Goal: Task Accomplishment & Management: Manage account settings

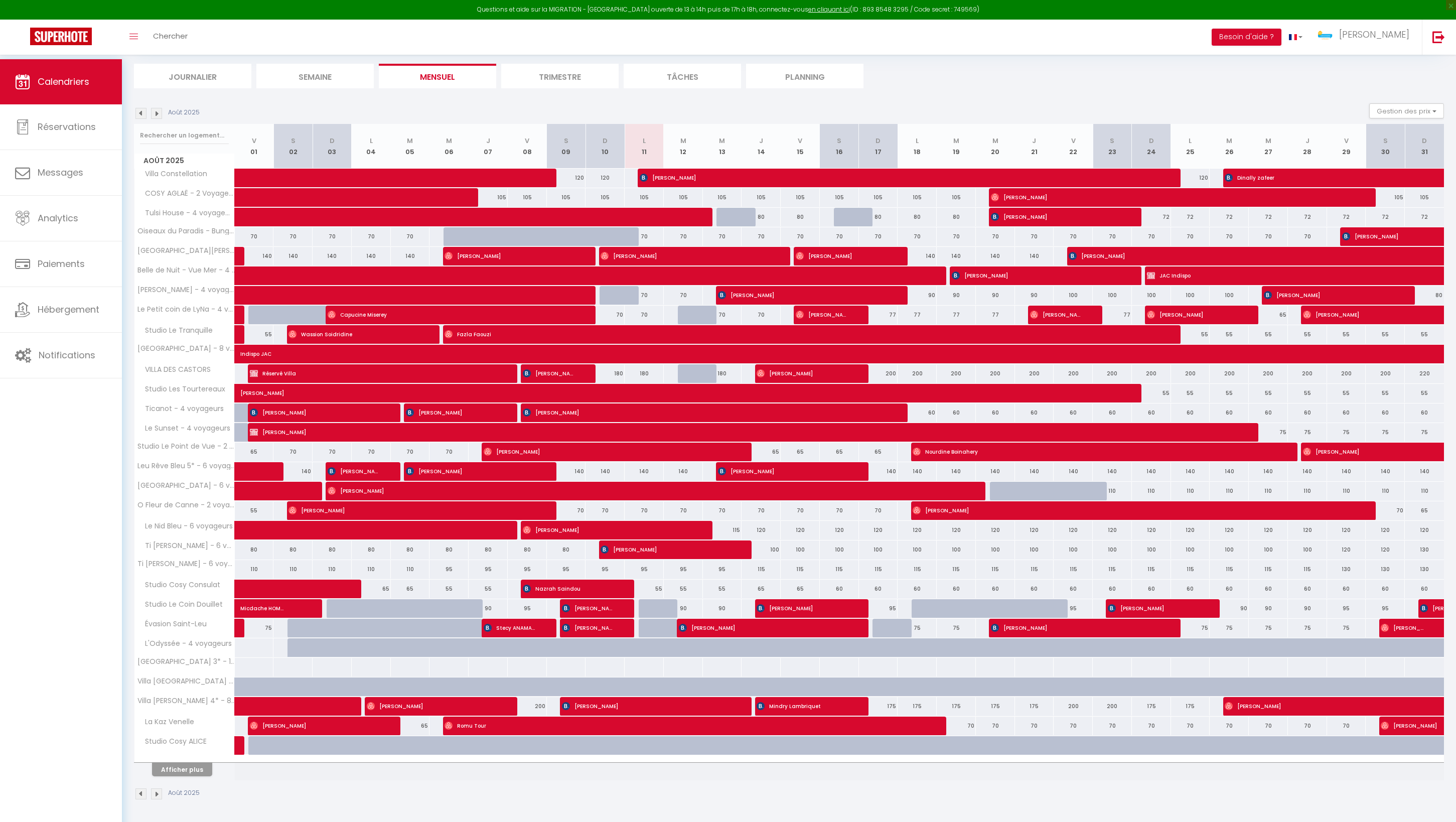
click at [637, 696] on span "Ella Amory" at bounding box center [647, 706] width 170 height 19
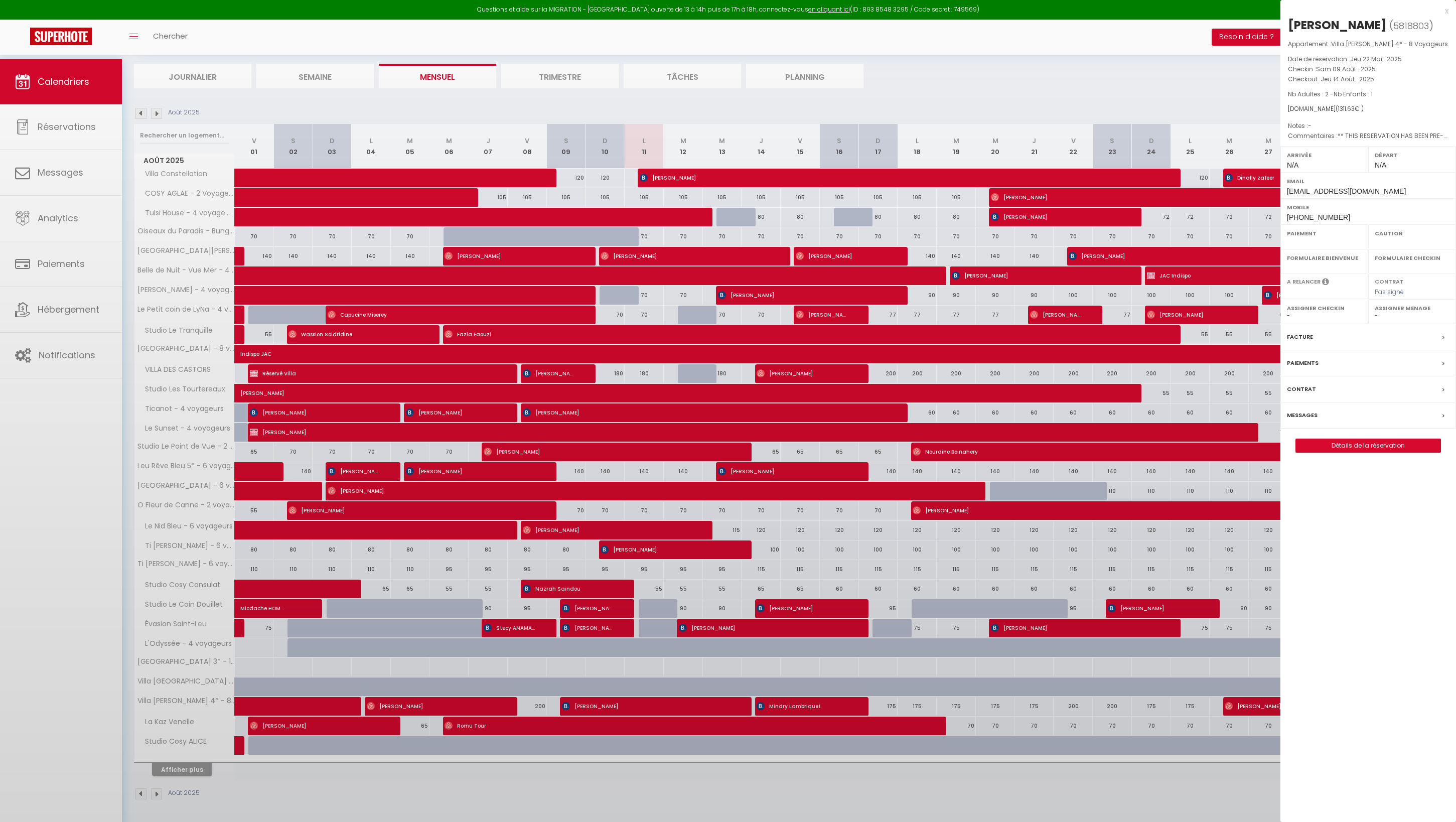
select select "OK"
select select "0"
select select "1"
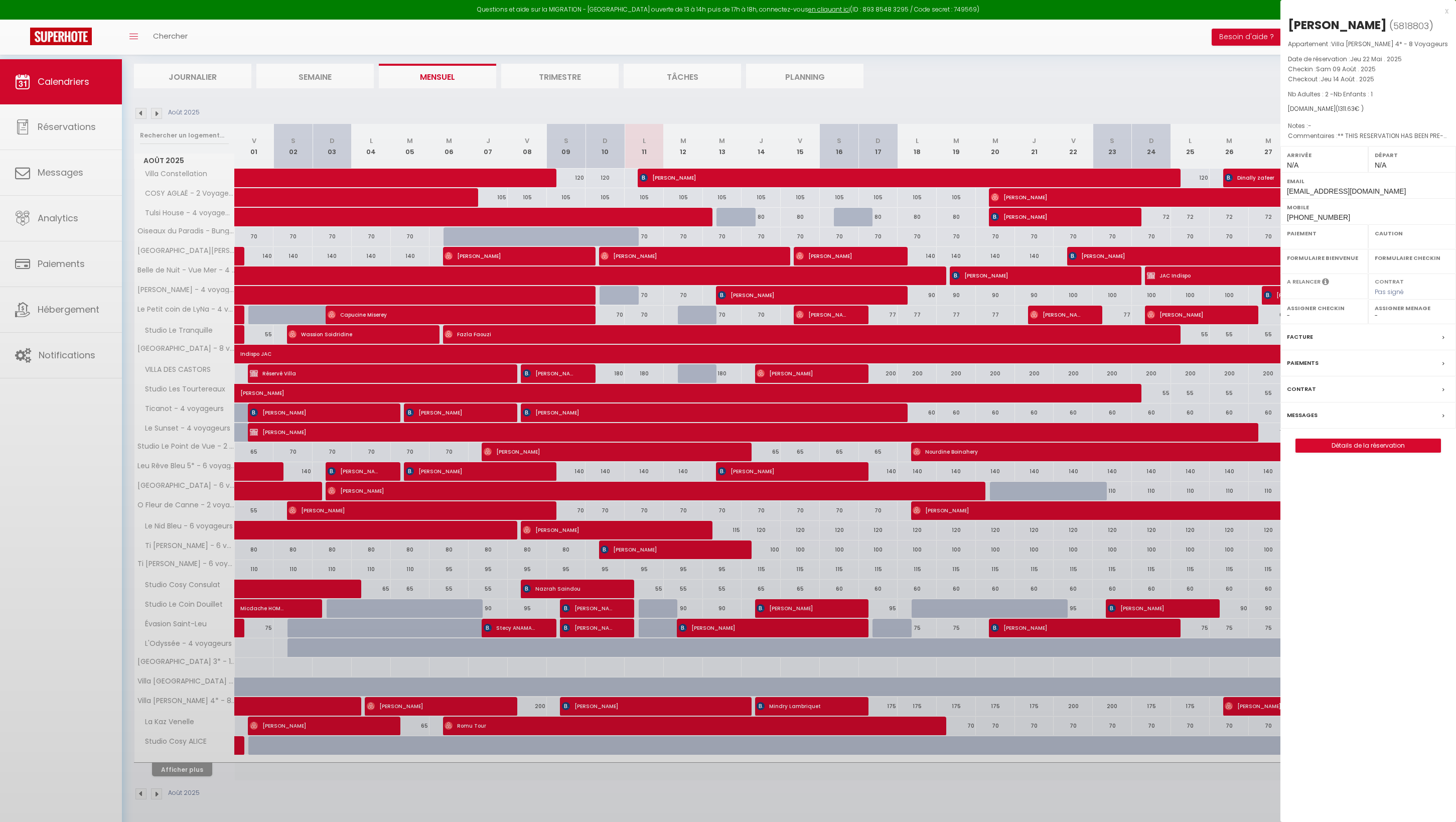
select select
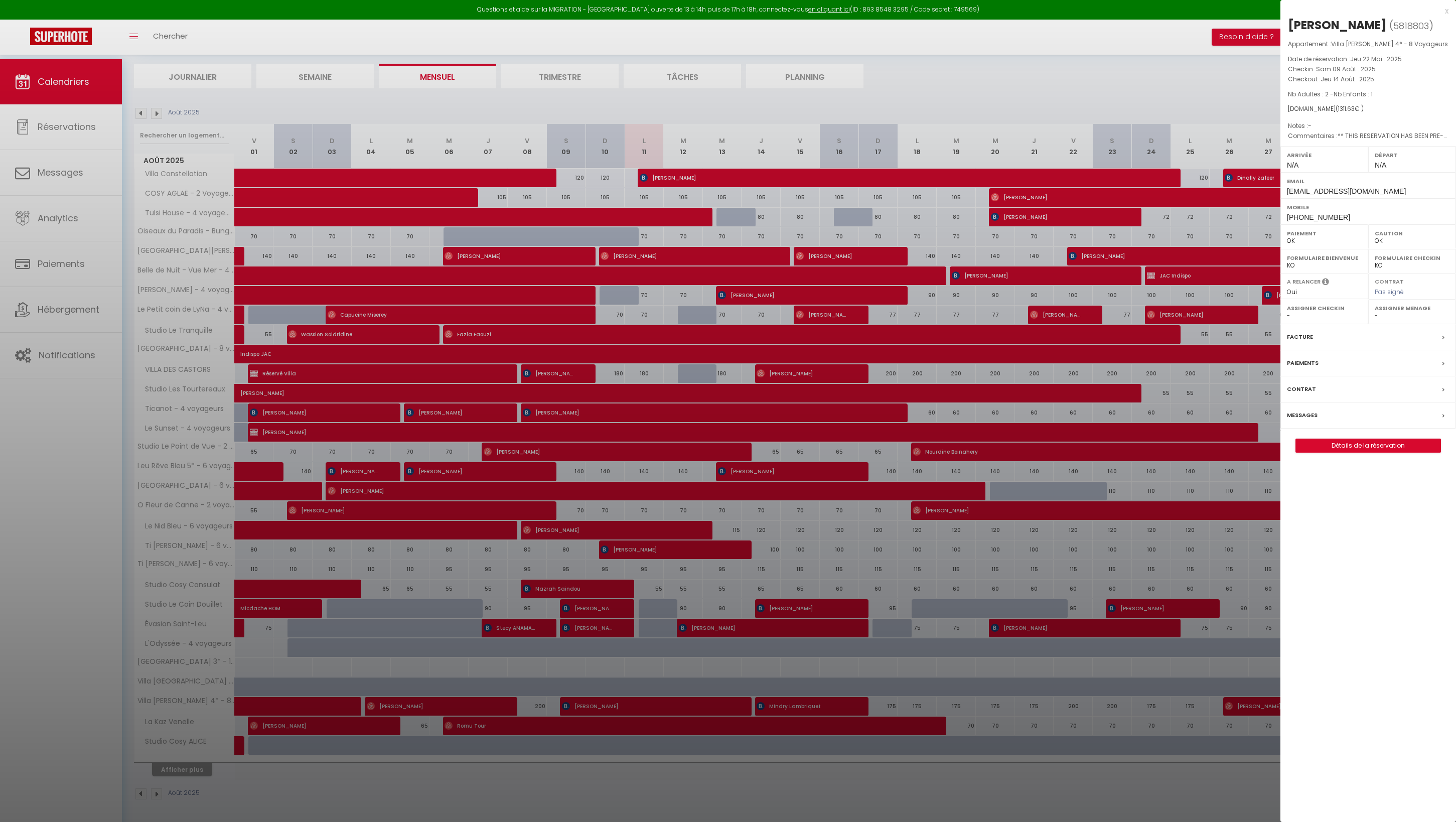
click at [63, 490] on div at bounding box center [728, 411] width 1456 height 822
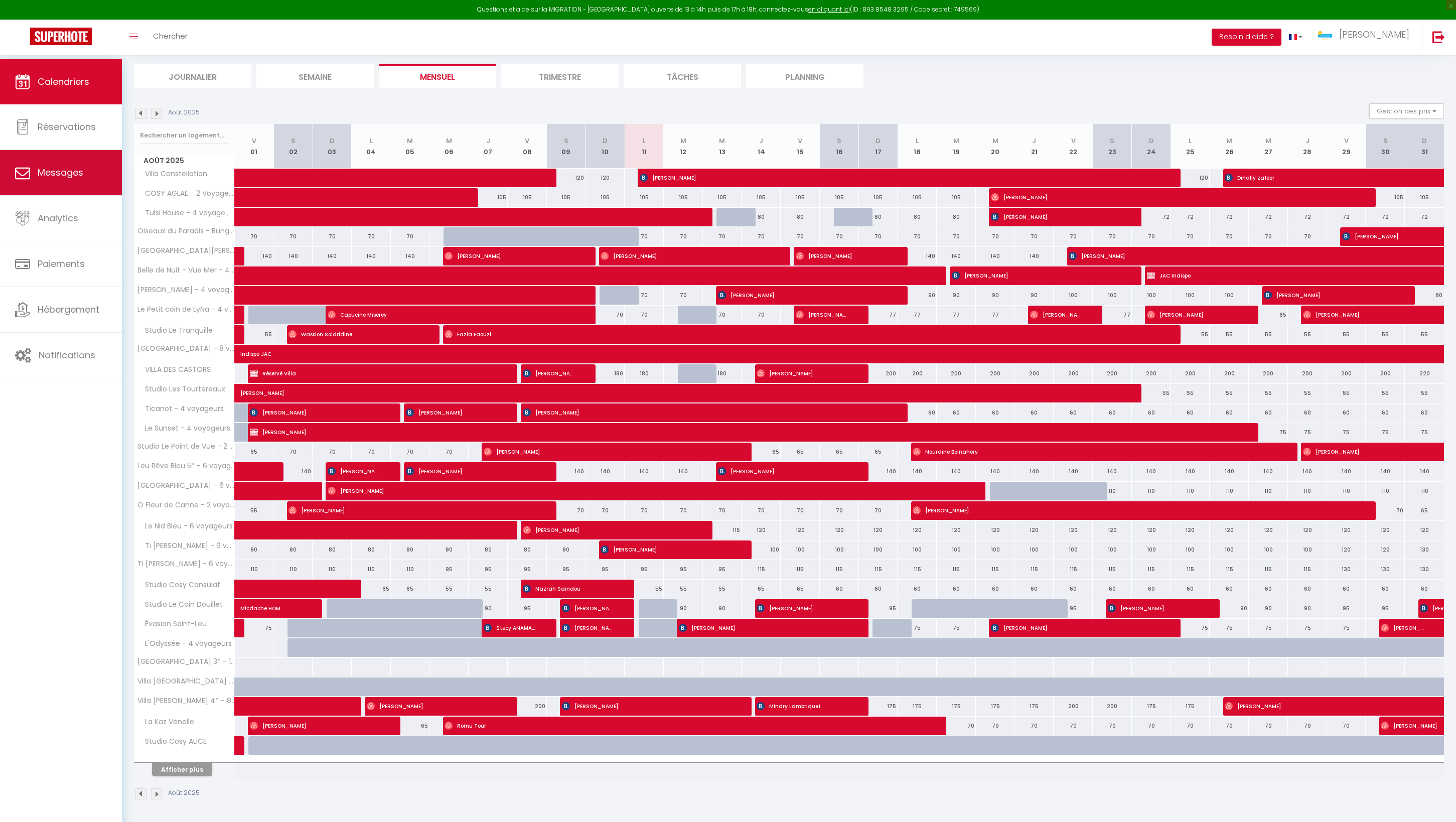
click at [97, 181] on link "Messages" at bounding box center [61, 172] width 122 height 45
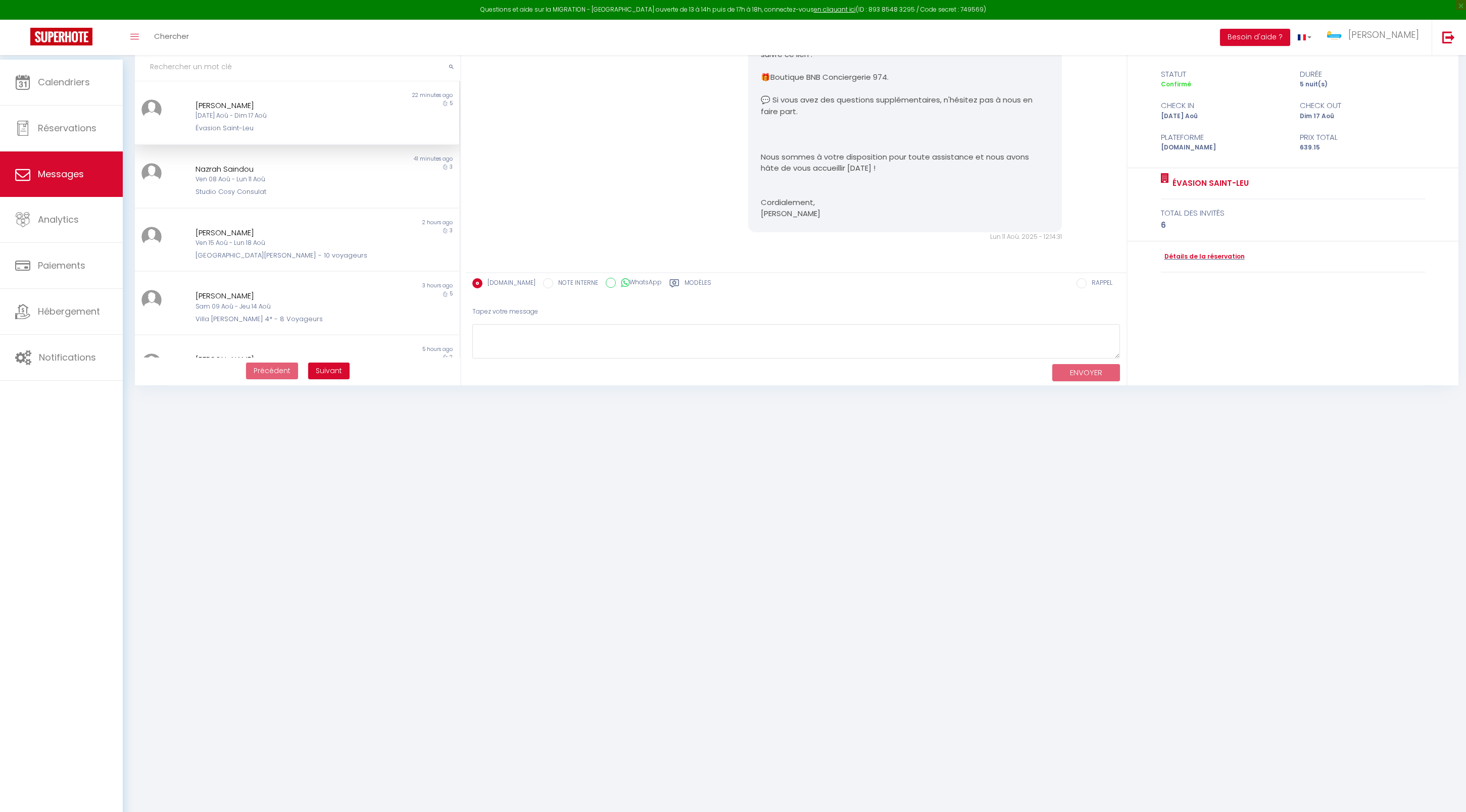
scroll to position [825, 0]
click at [324, 121] on div "Mar 12 Aoû - Dim 17 Aoû" at bounding box center [283, 116] width 176 height 10
click at [331, 197] on div "Nazrah Saindou Ven 08 Aoû - Lun 11 Aoû Studio Cosy Consulat" at bounding box center [283, 180] width 190 height 34
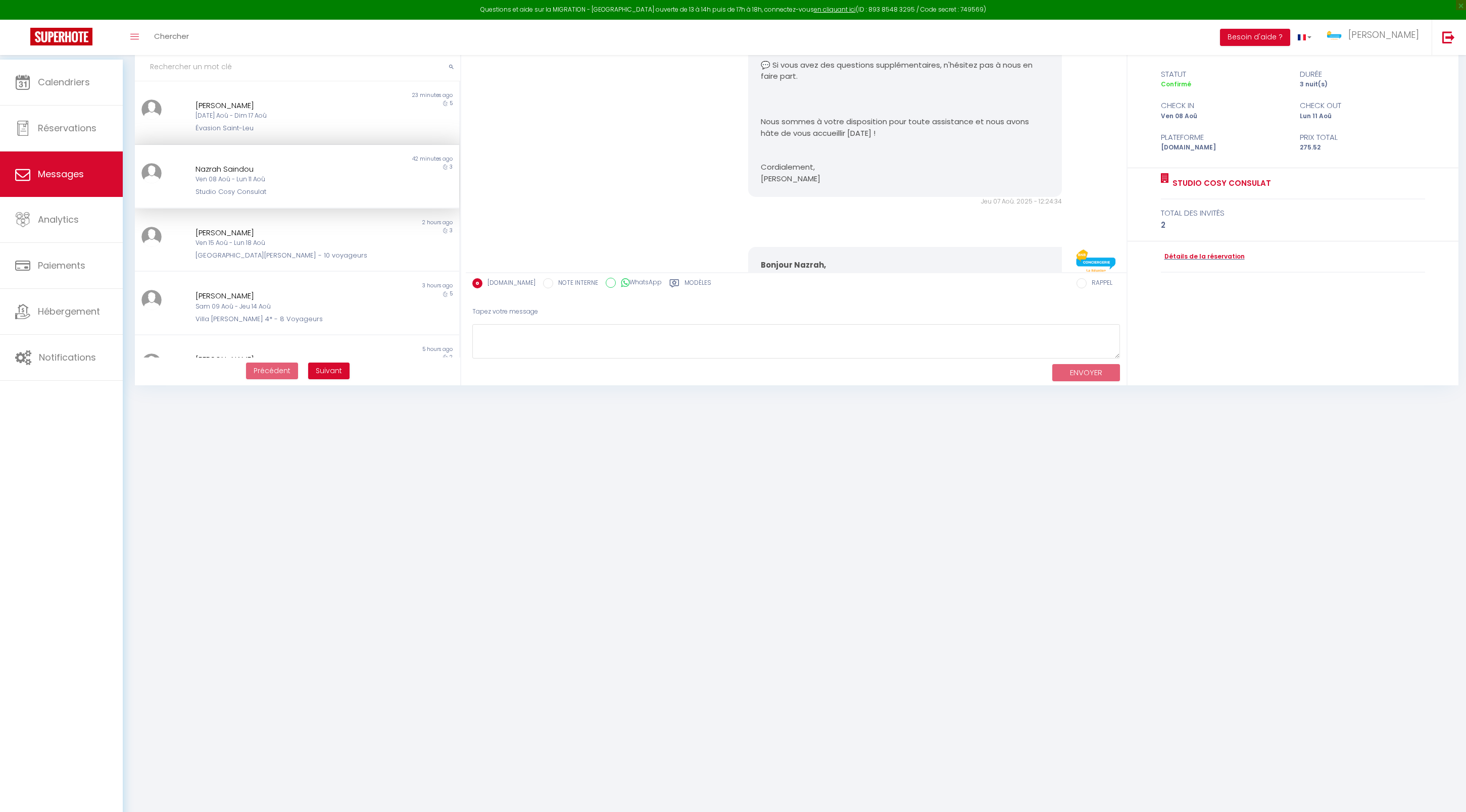
scroll to position [2776, 0]
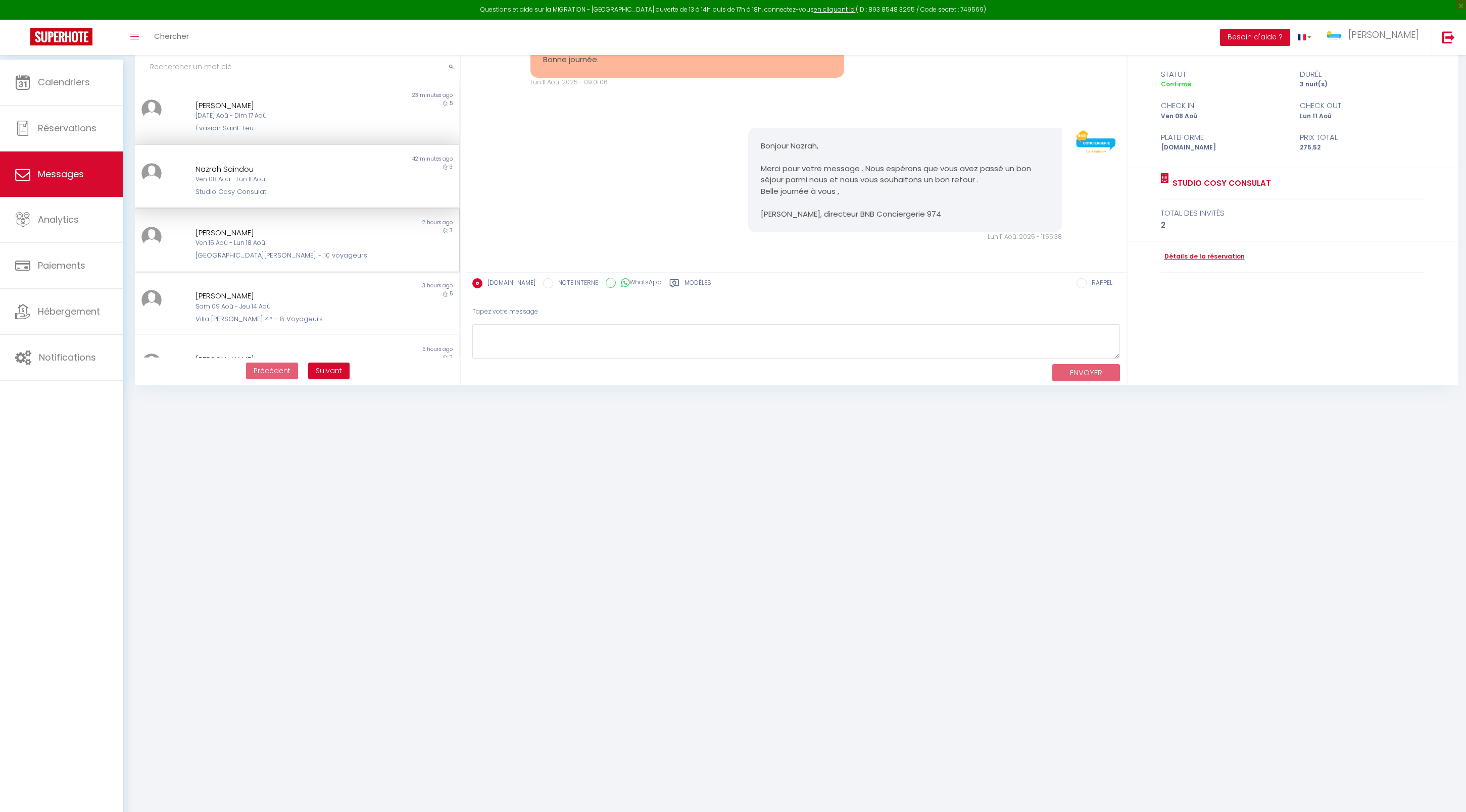
click at [300, 248] on div "Ven 15 Aoû - Lun 18 Aoû" at bounding box center [283, 243] width 176 height 10
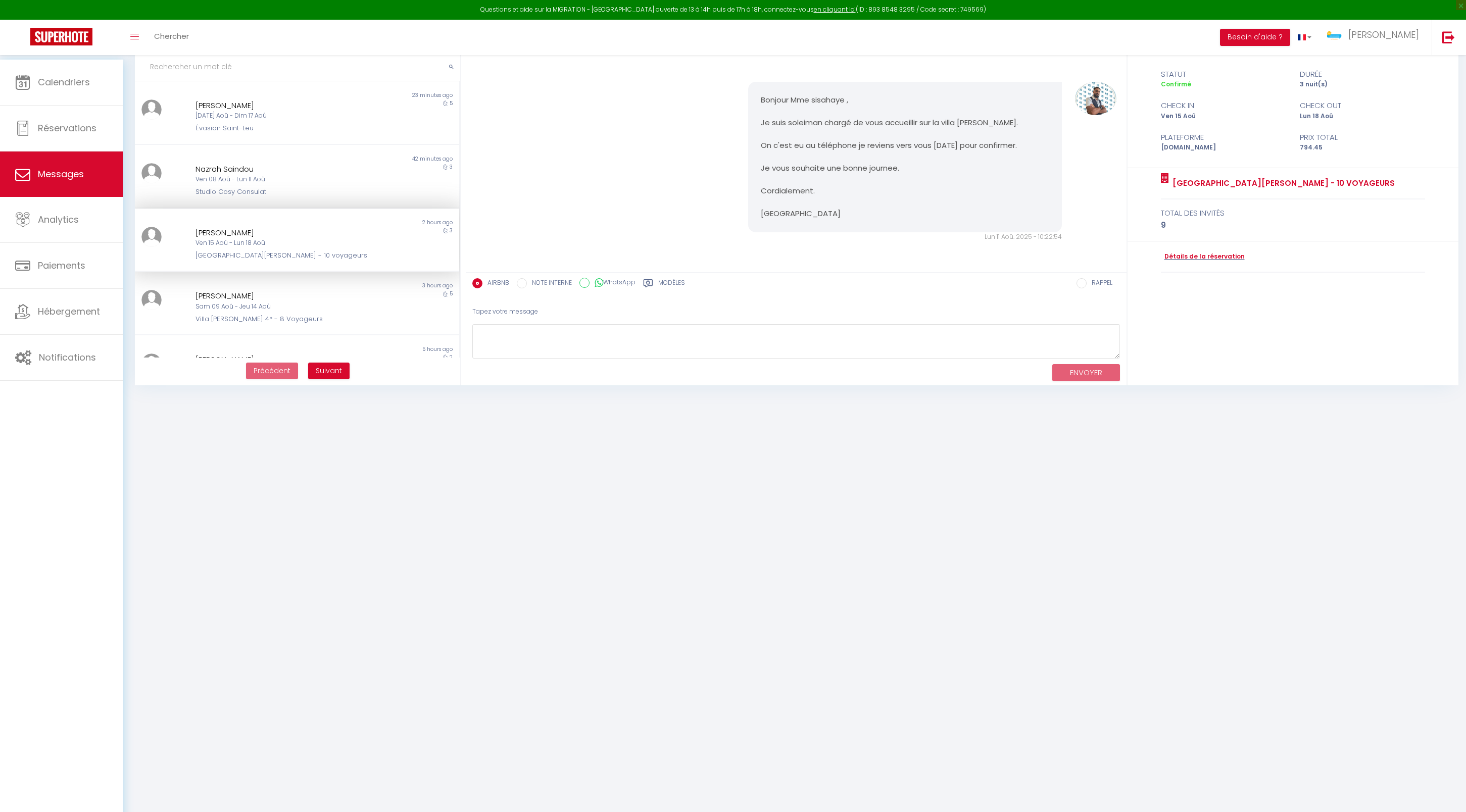
scroll to position [1783, 0]
click at [322, 163] on div "42 minutes ago" at bounding box center [378, 159] width 162 height 8
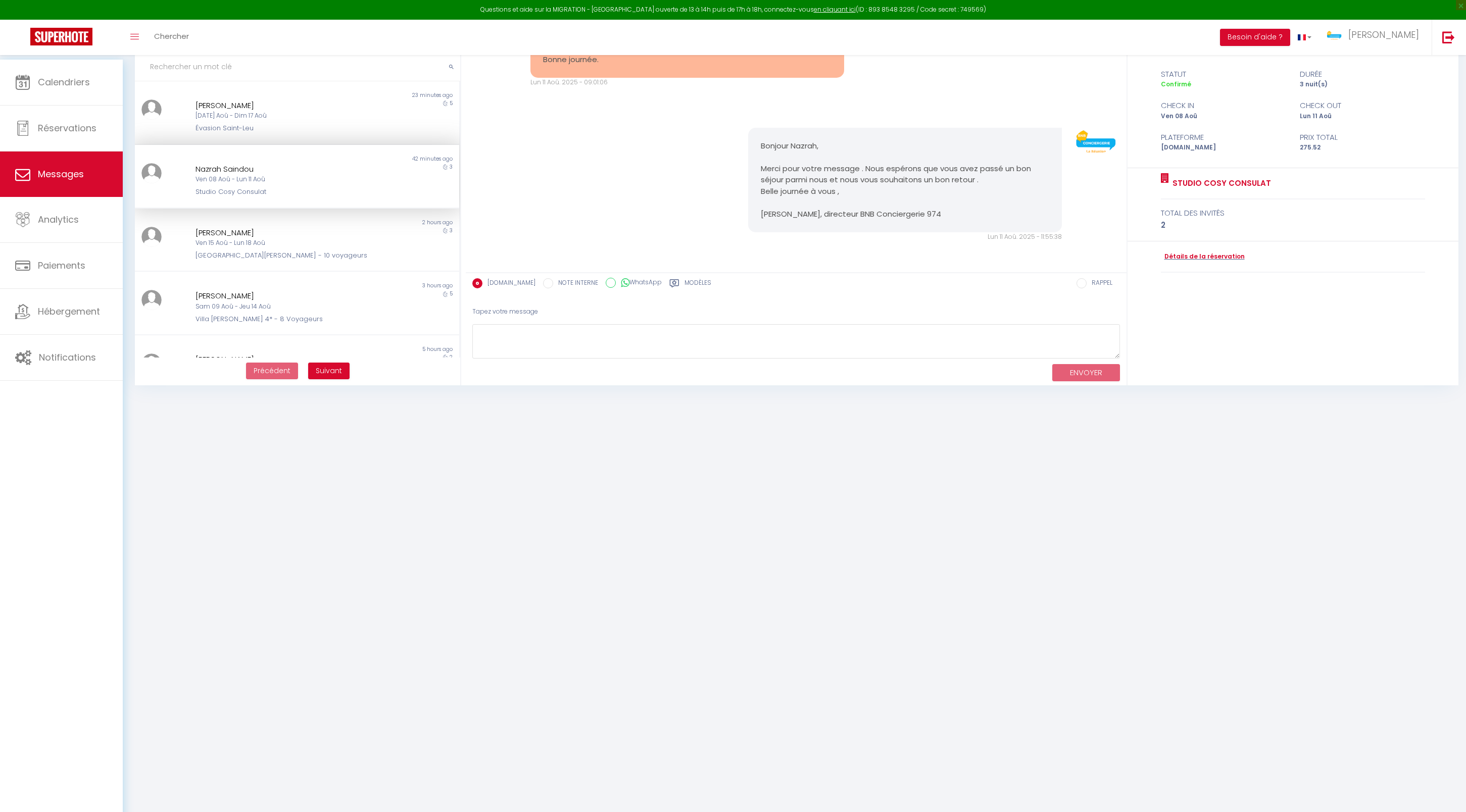
scroll to position [2776, 0]
click at [269, 248] on div "Ven 15 Aoû - Lun 18 Aoû" at bounding box center [283, 243] width 176 height 10
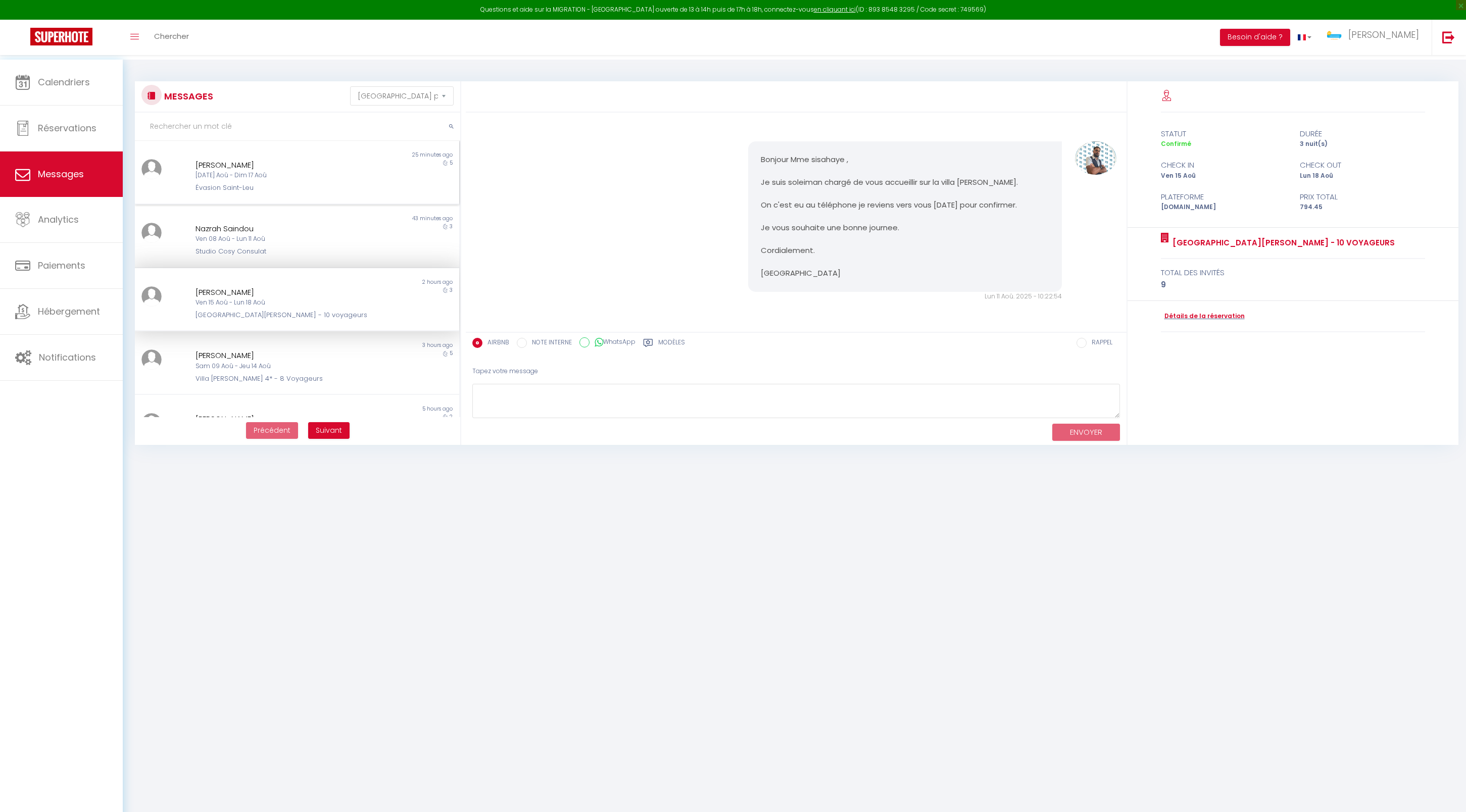
click at [304, 181] on div "Mar 12 Aoû - Dim 17 Aoû" at bounding box center [283, 176] width 176 height 10
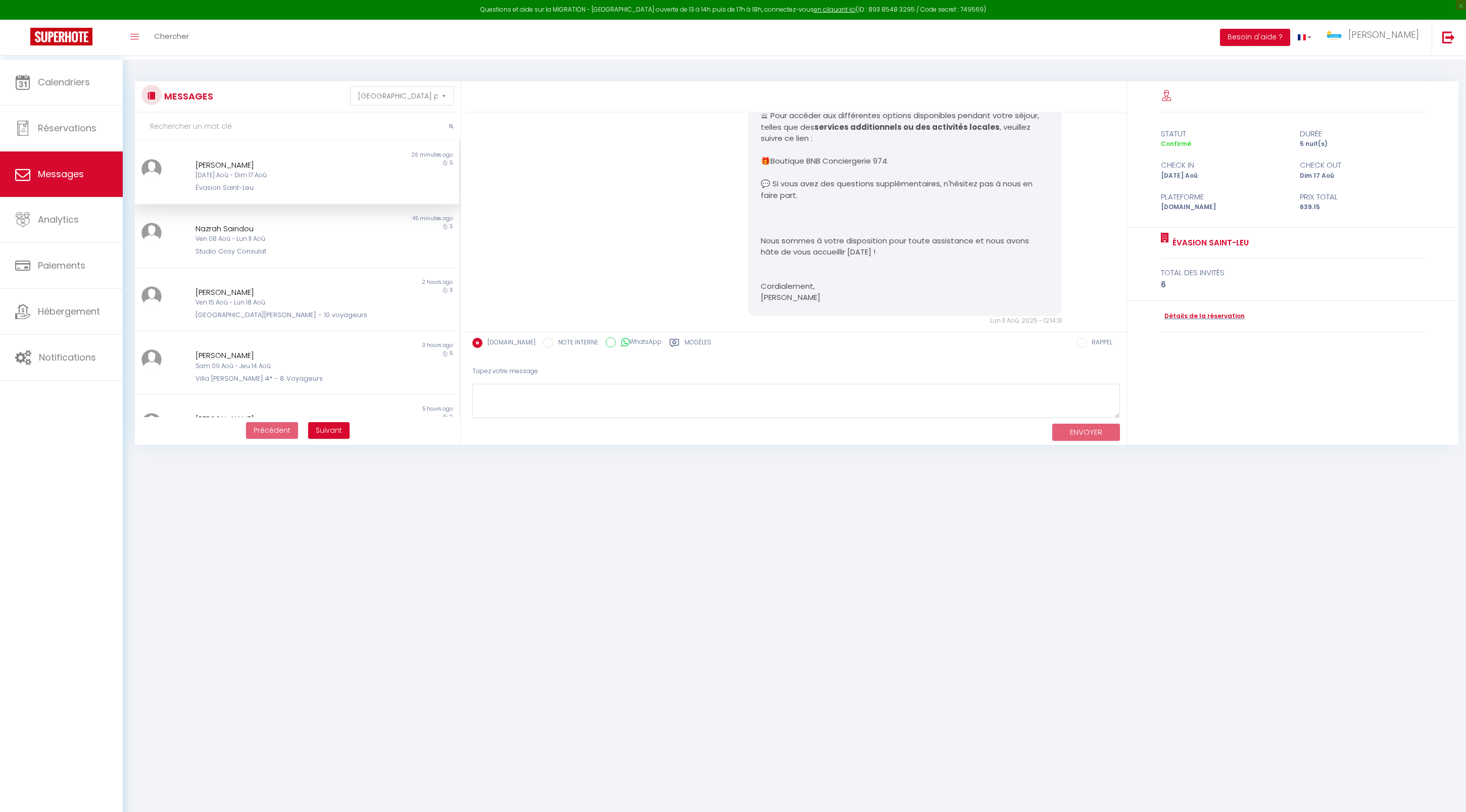
scroll to position [710, 0]
click at [879, 674] on body "Questions et aide sur la MIGRATION - Salle Zoom ouverte de 13 à 14h puis de 17h…" at bounding box center [733, 465] width 1466 height 812
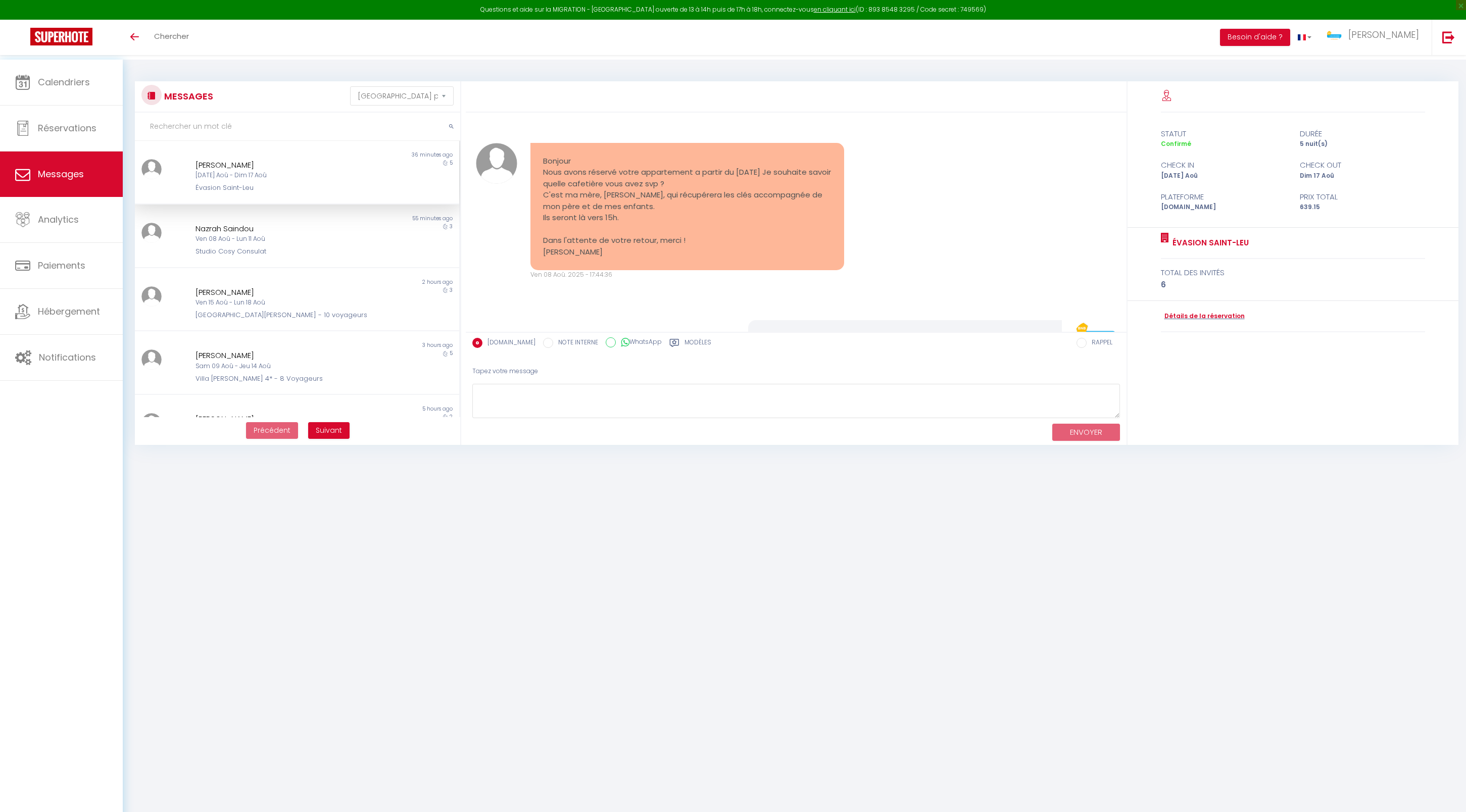
select select "message"
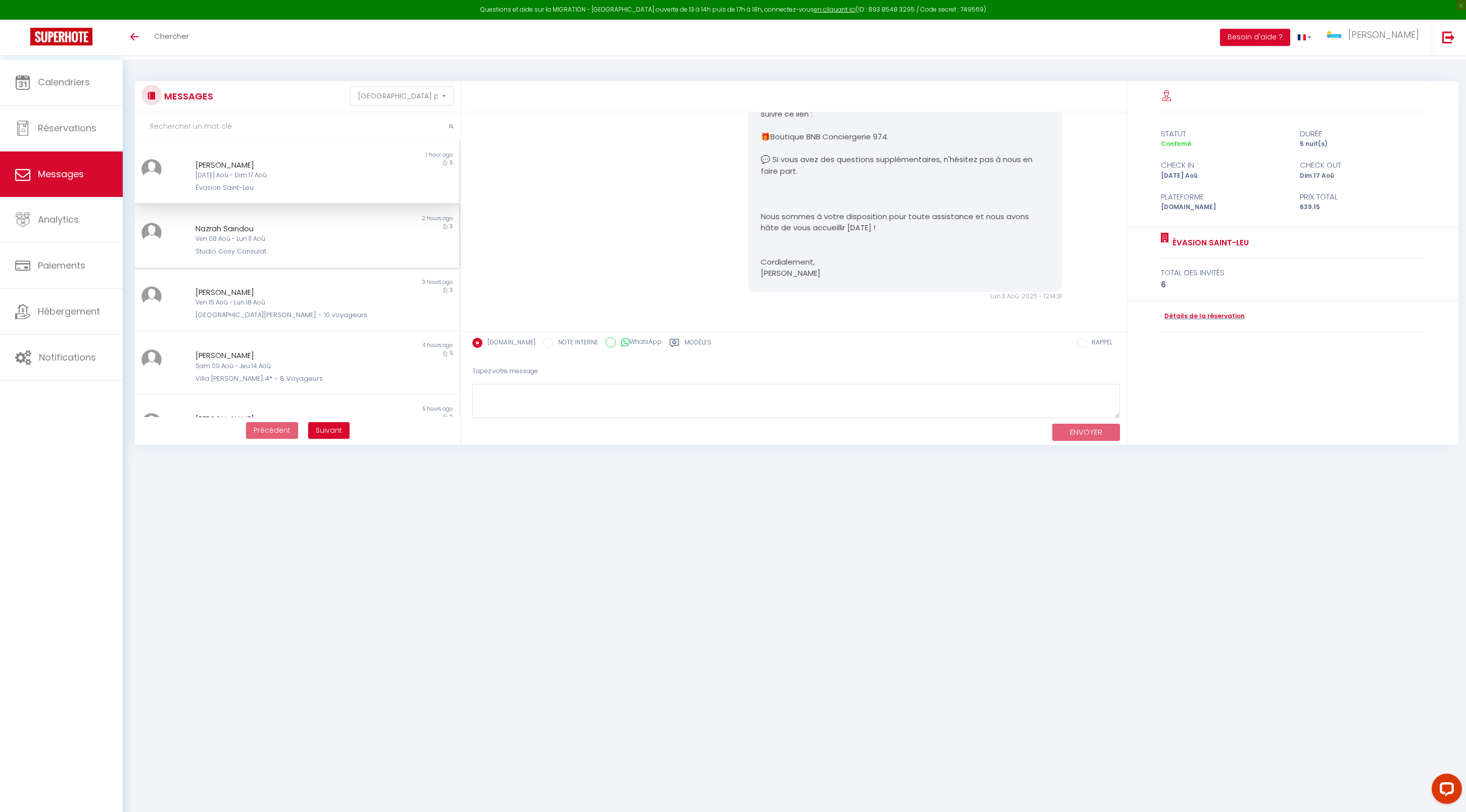
click at [322, 235] on div "Nazrah Saindou" at bounding box center [283, 229] width 176 height 12
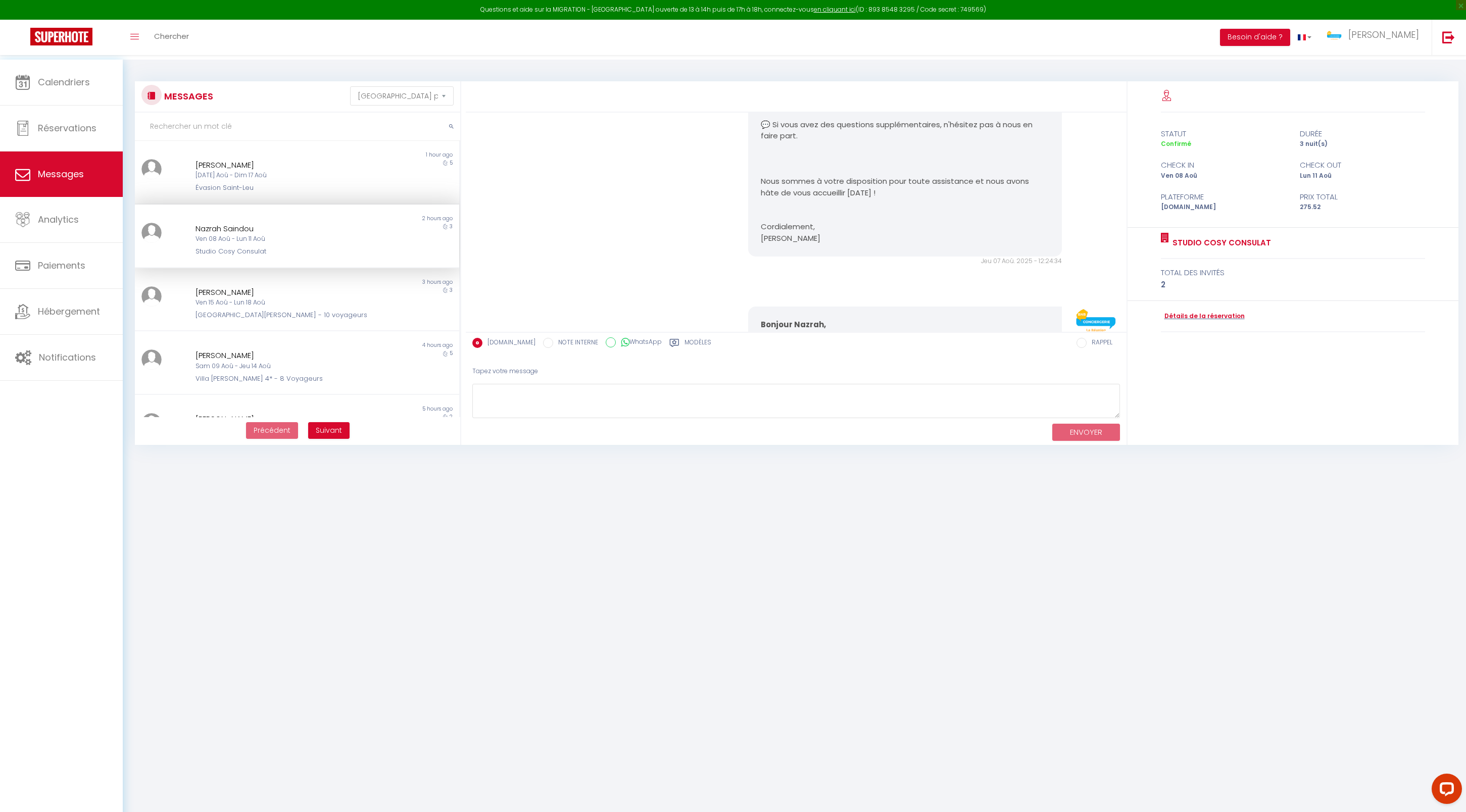
scroll to position [2776, 0]
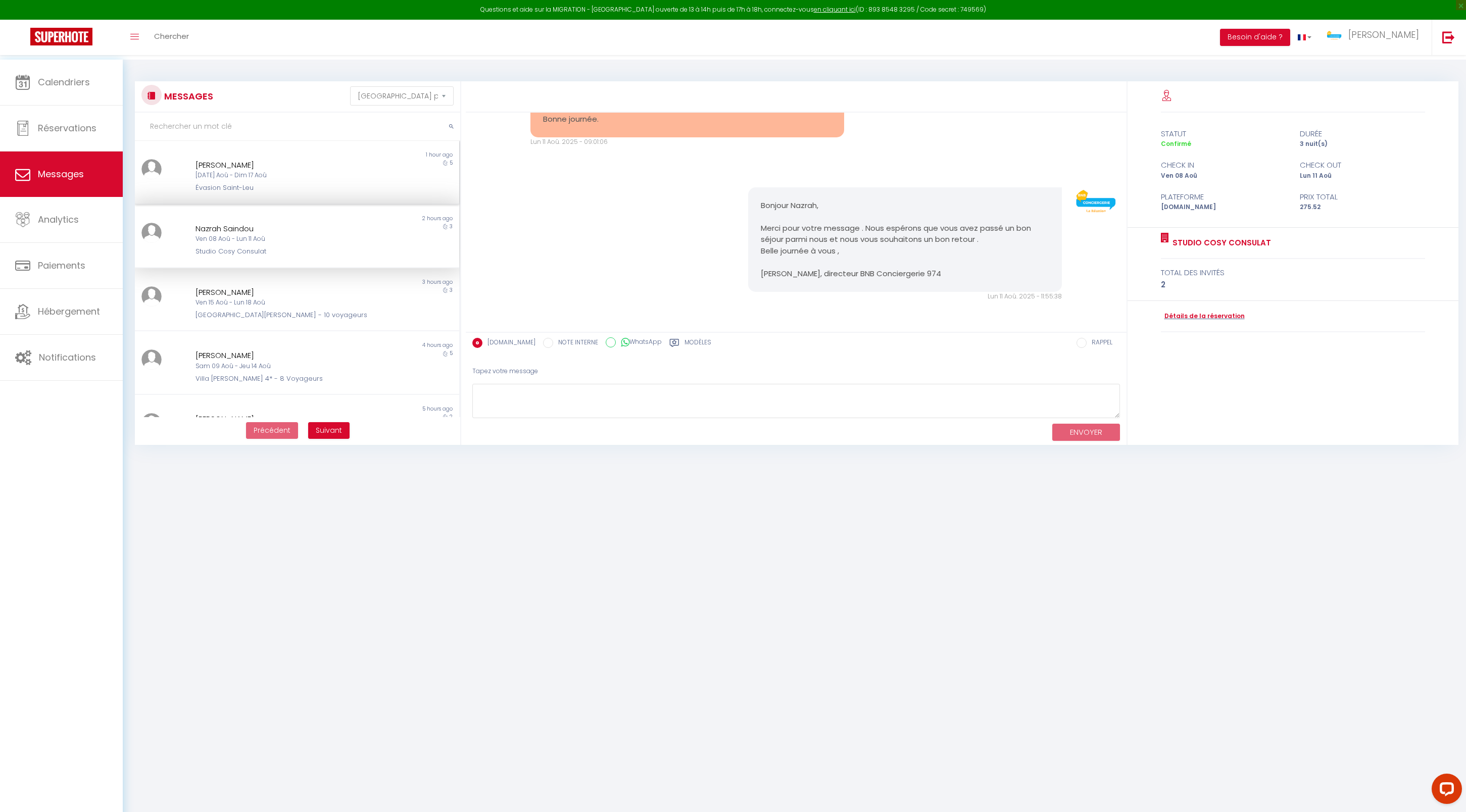
click at [323, 181] on div "Mar 12 Aoû - Dim 17 Aoû" at bounding box center [283, 176] width 176 height 10
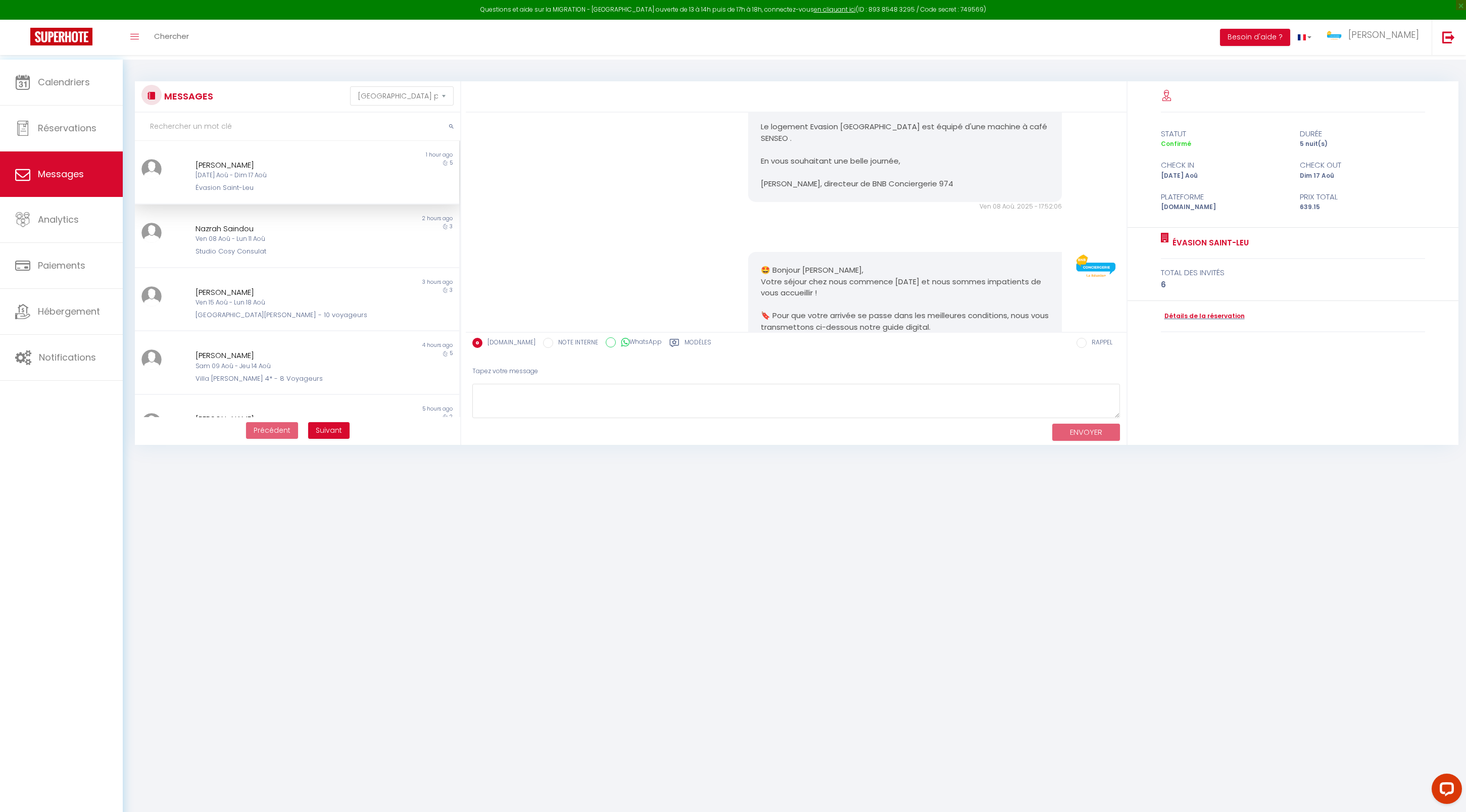
scroll to position [378, 0]
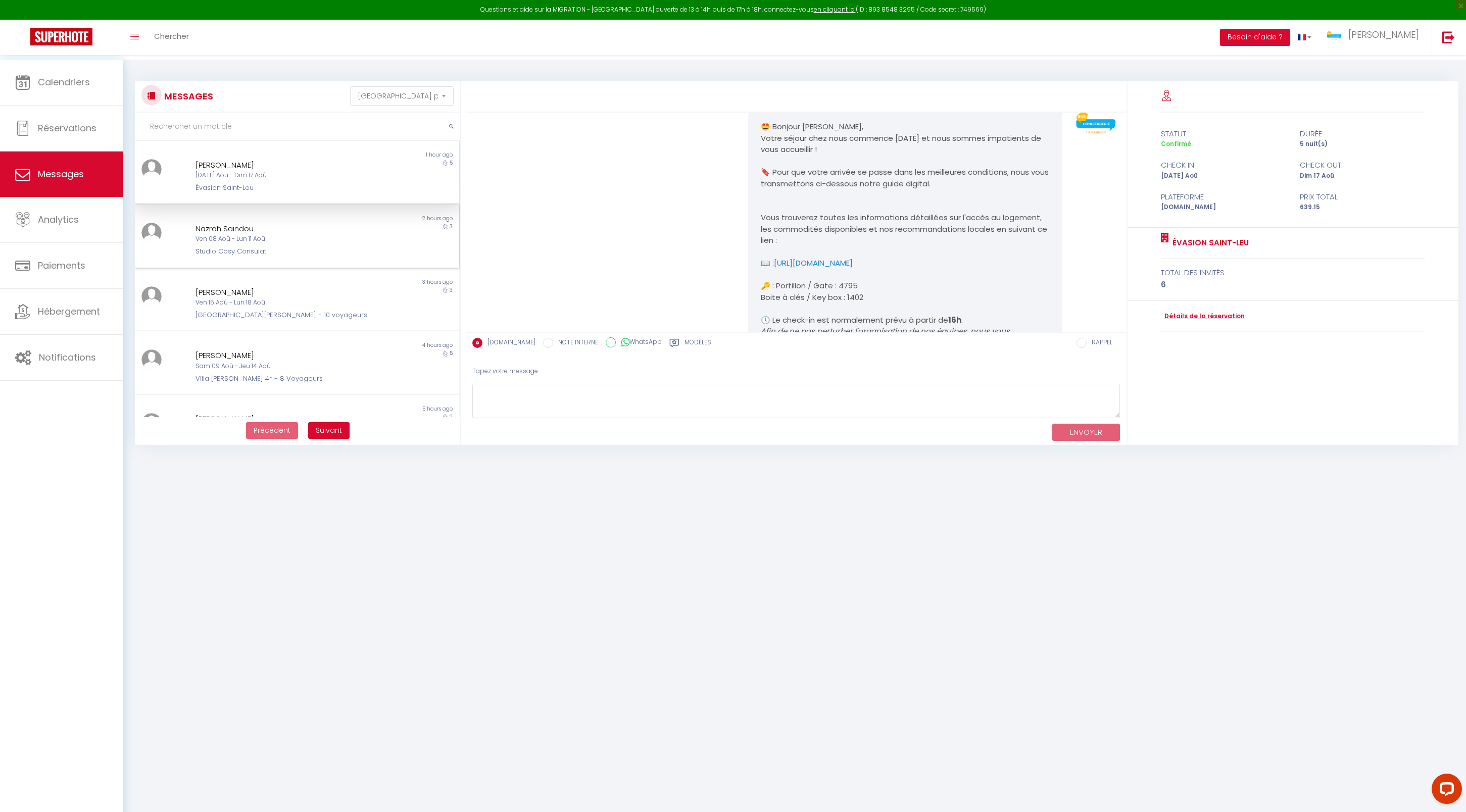
click at [320, 268] on div "Non lu 2 hours ago Nazrah Saindou Ven 08 Aoû - Lun 11 Aoû Studio Cosy Consulat 3" at bounding box center [297, 236] width 324 height 64
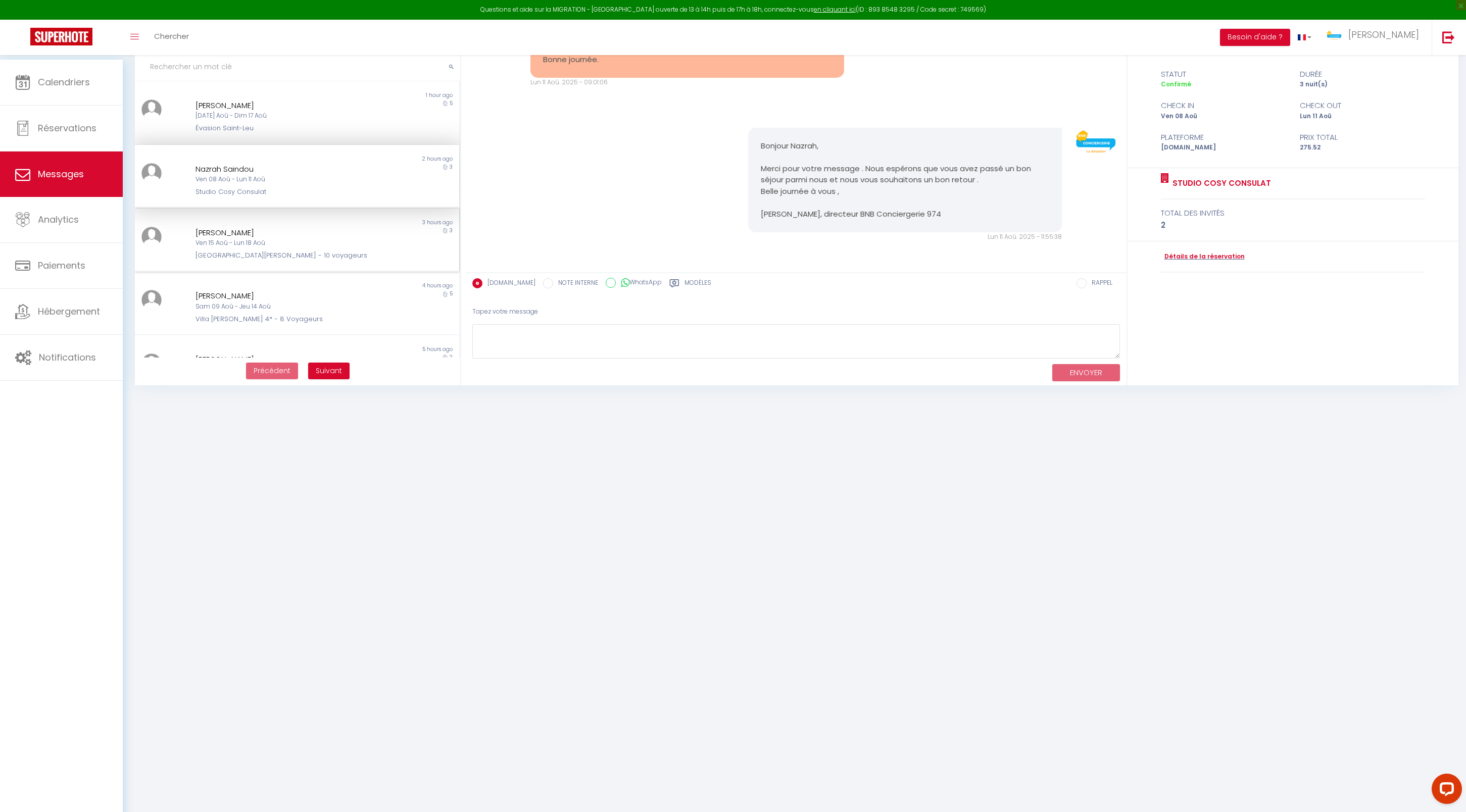
scroll to position [75, 0]
click at [320, 248] on div "Ven 15 Aoû - Lun 18 Aoû" at bounding box center [283, 243] width 176 height 10
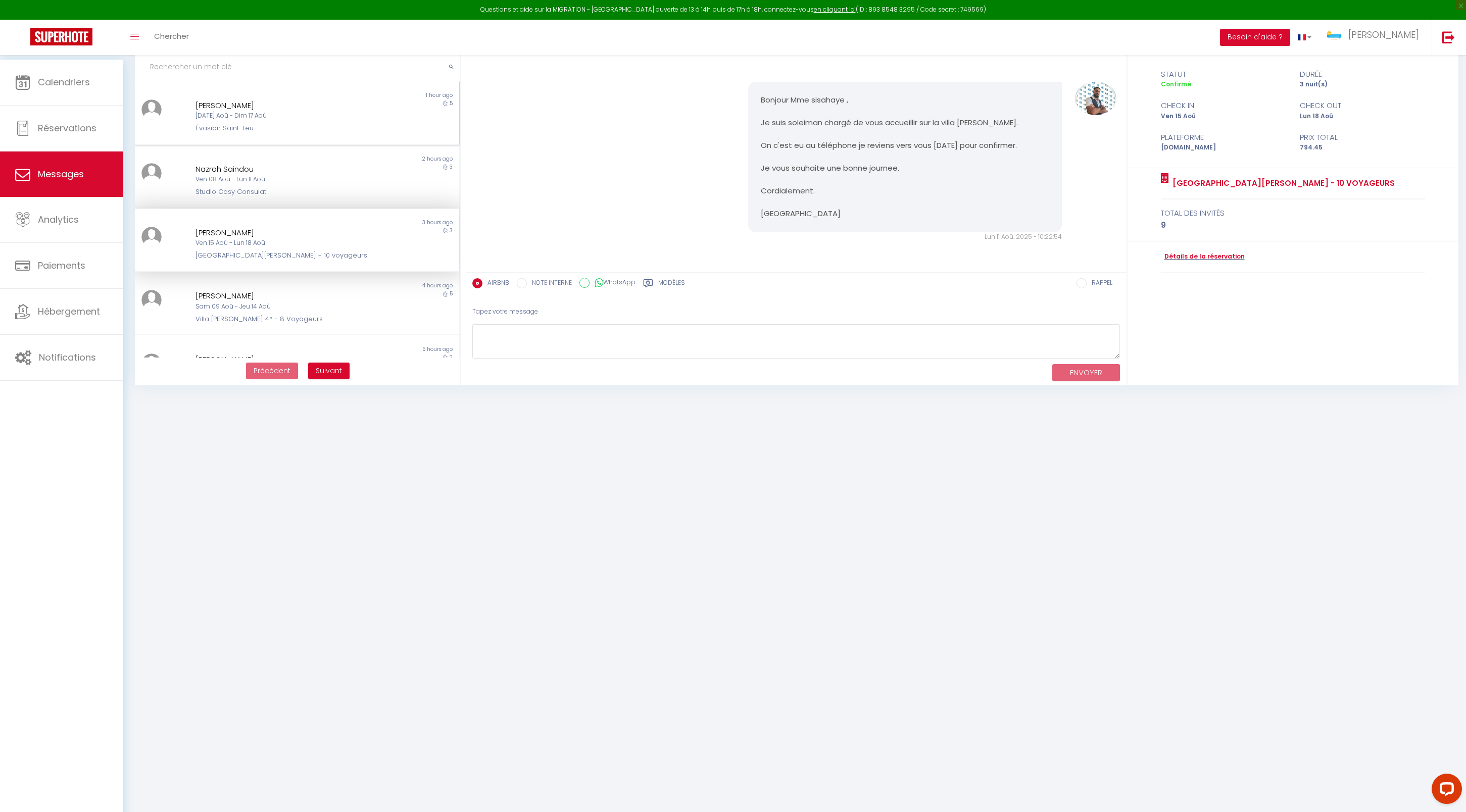
click at [320, 102] on div "Caroline Caucheteux" at bounding box center [283, 105] width 176 height 12
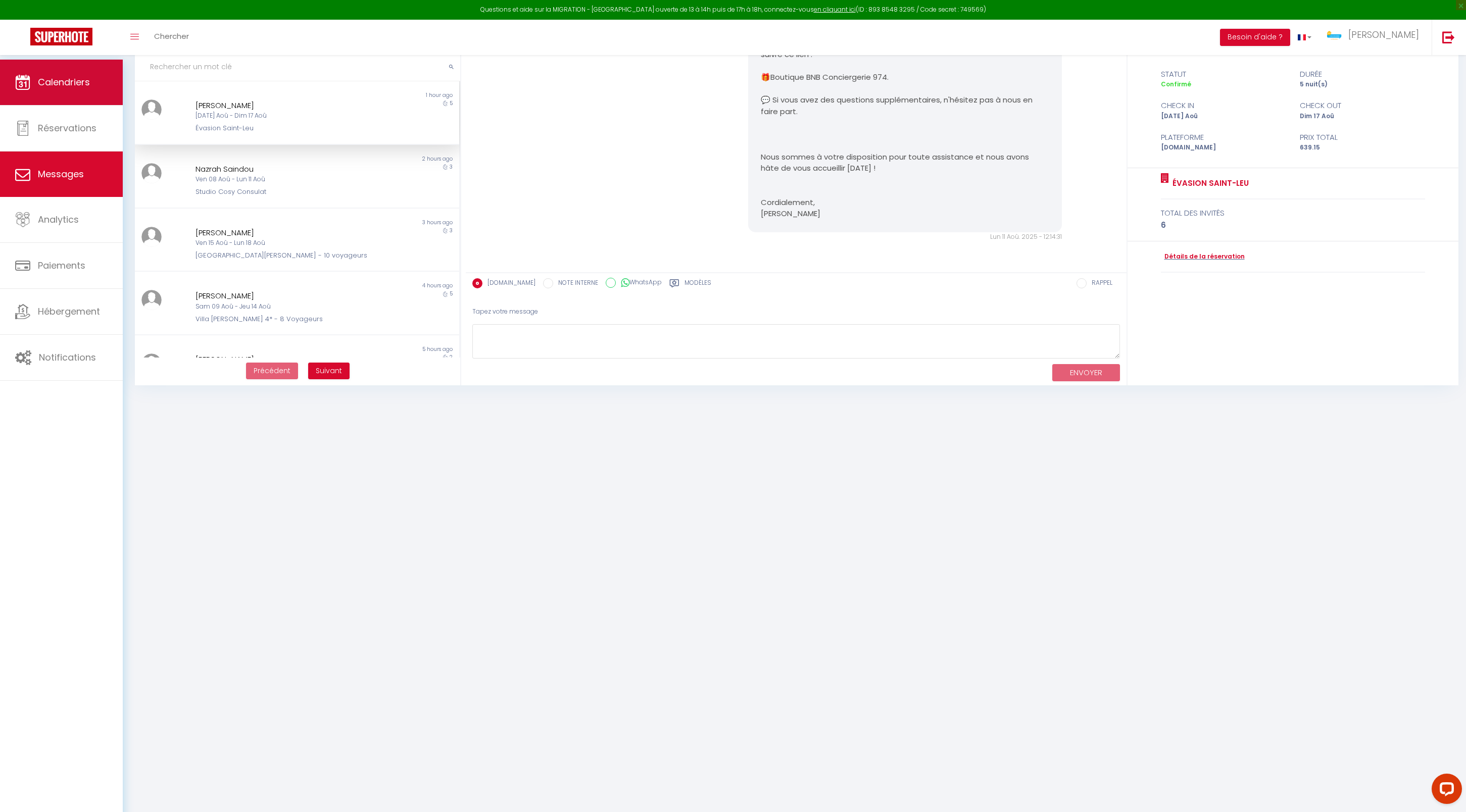
click at [67, 93] on link "Calendriers" at bounding box center [61, 82] width 123 height 45
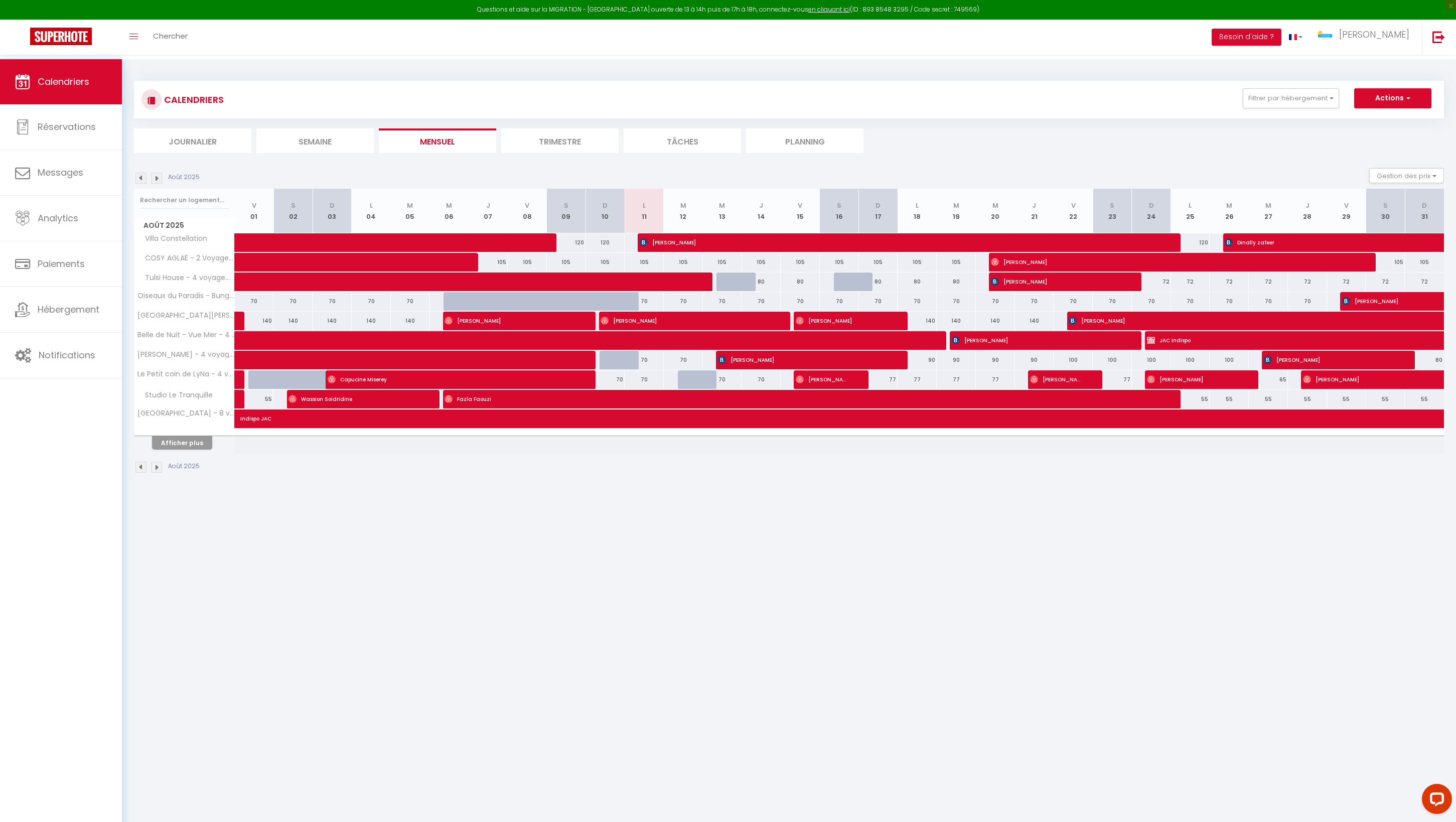
click at [188, 450] on button "Afficher plus" at bounding box center [181, 443] width 60 height 14
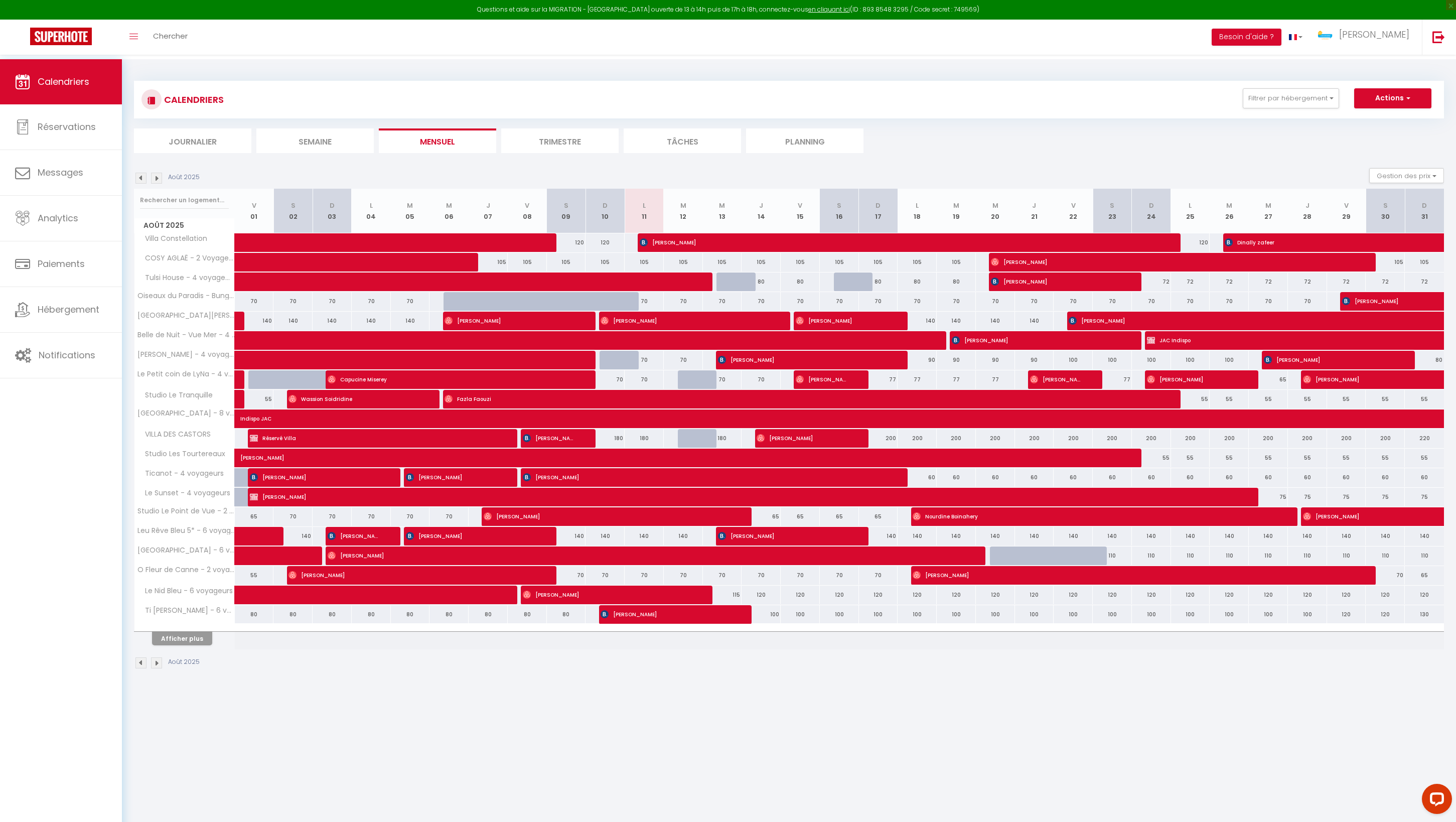
click at [208, 645] on button "Afficher plus" at bounding box center [181, 638] width 60 height 14
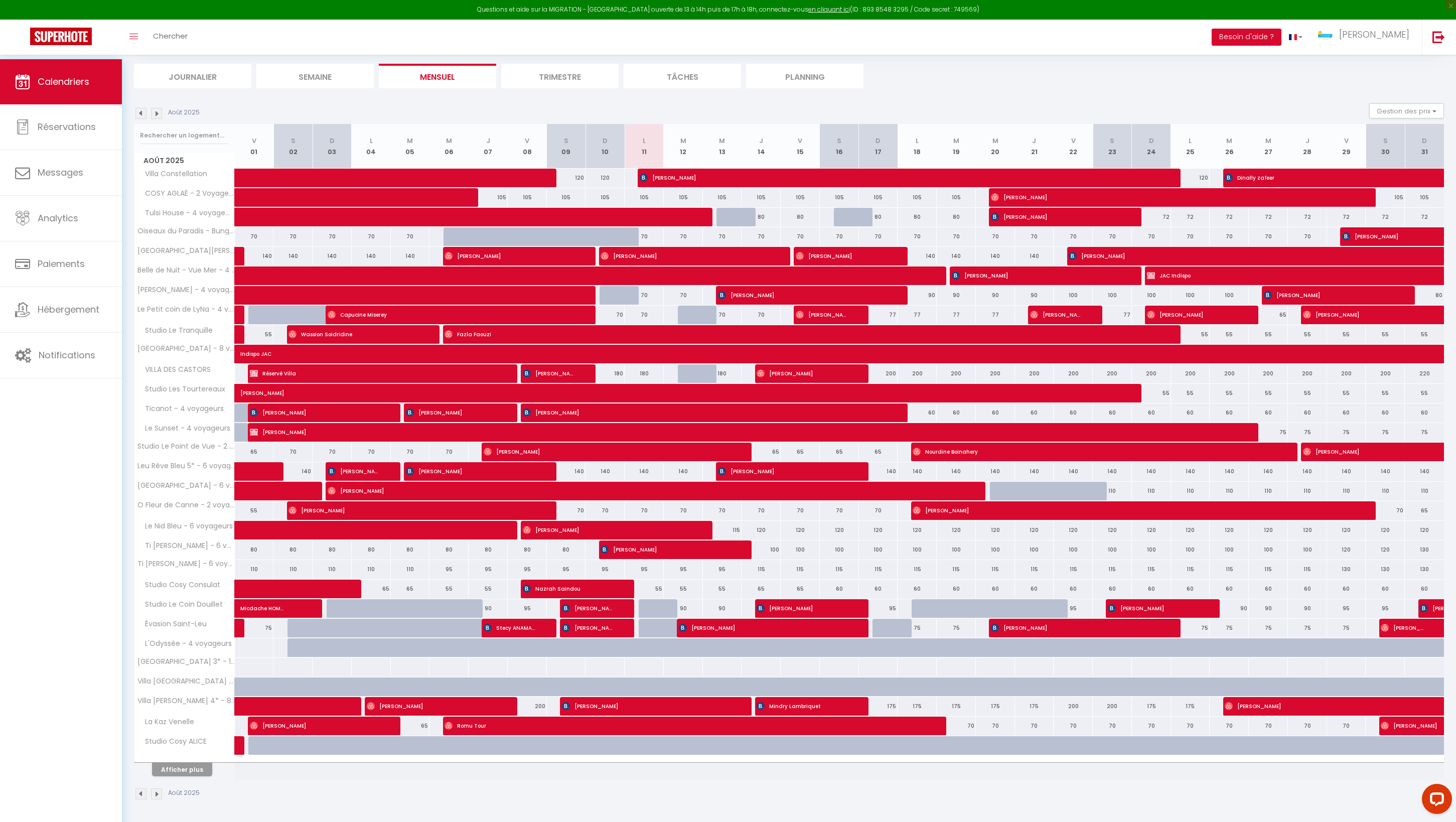
scroll to position [104, 0]
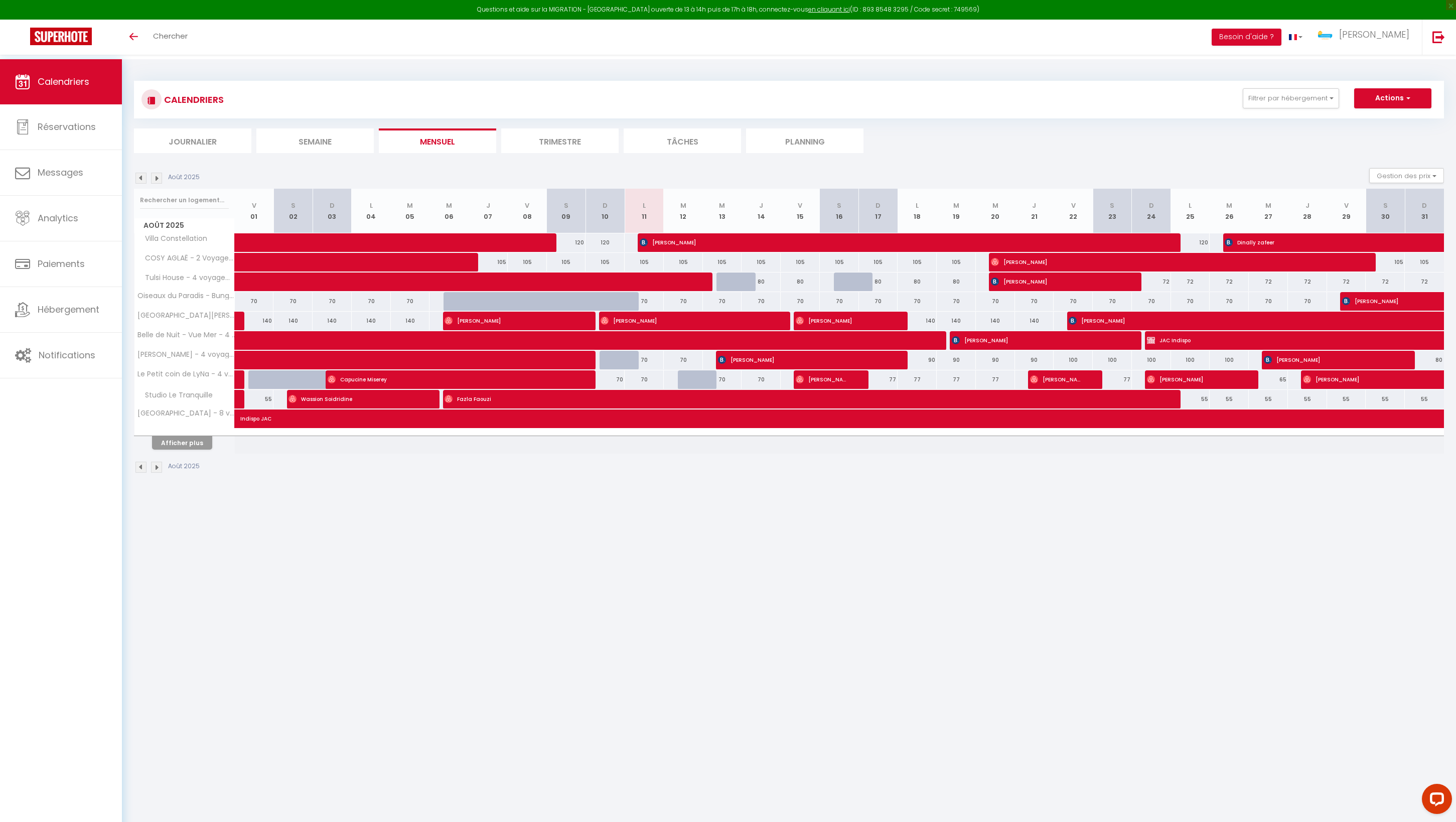
click at [207, 450] on button "Afficher plus" at bounding box center [181, 443] width 60 height 14
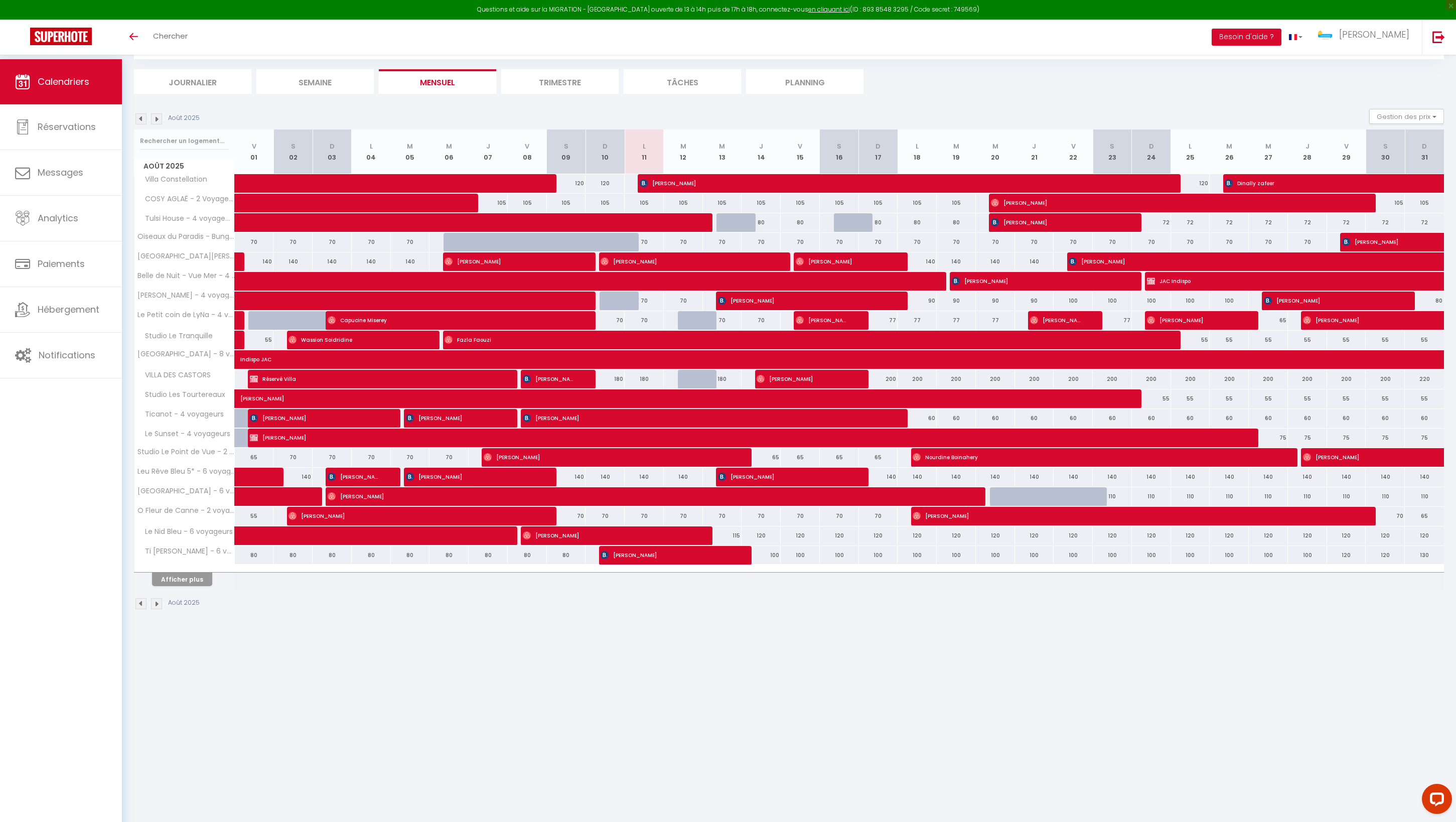
scroll to position [59, 0]
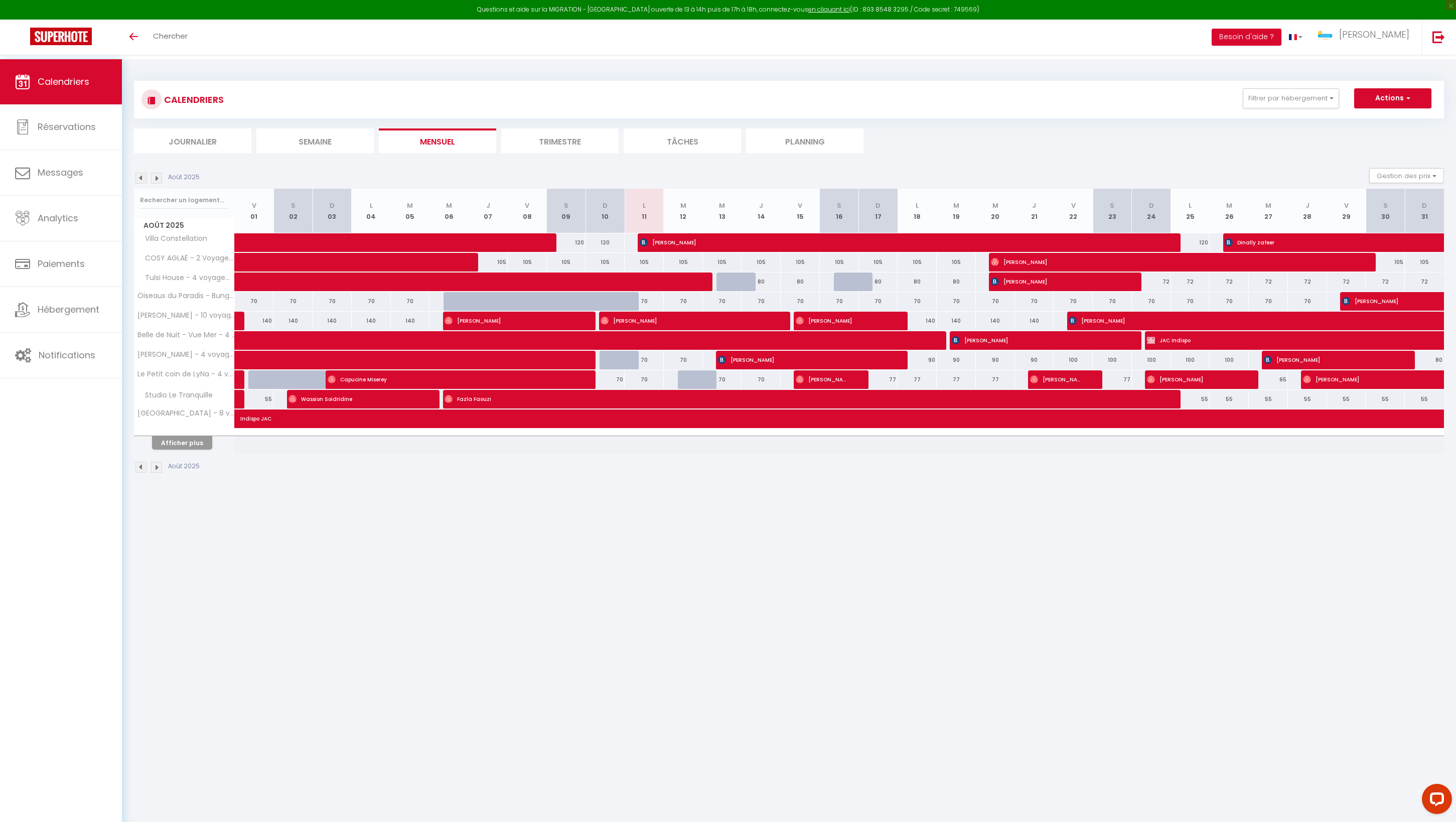
click at [177, 450] on button "Afficher plus" at bounding box center [181, 443] width 60 height 14
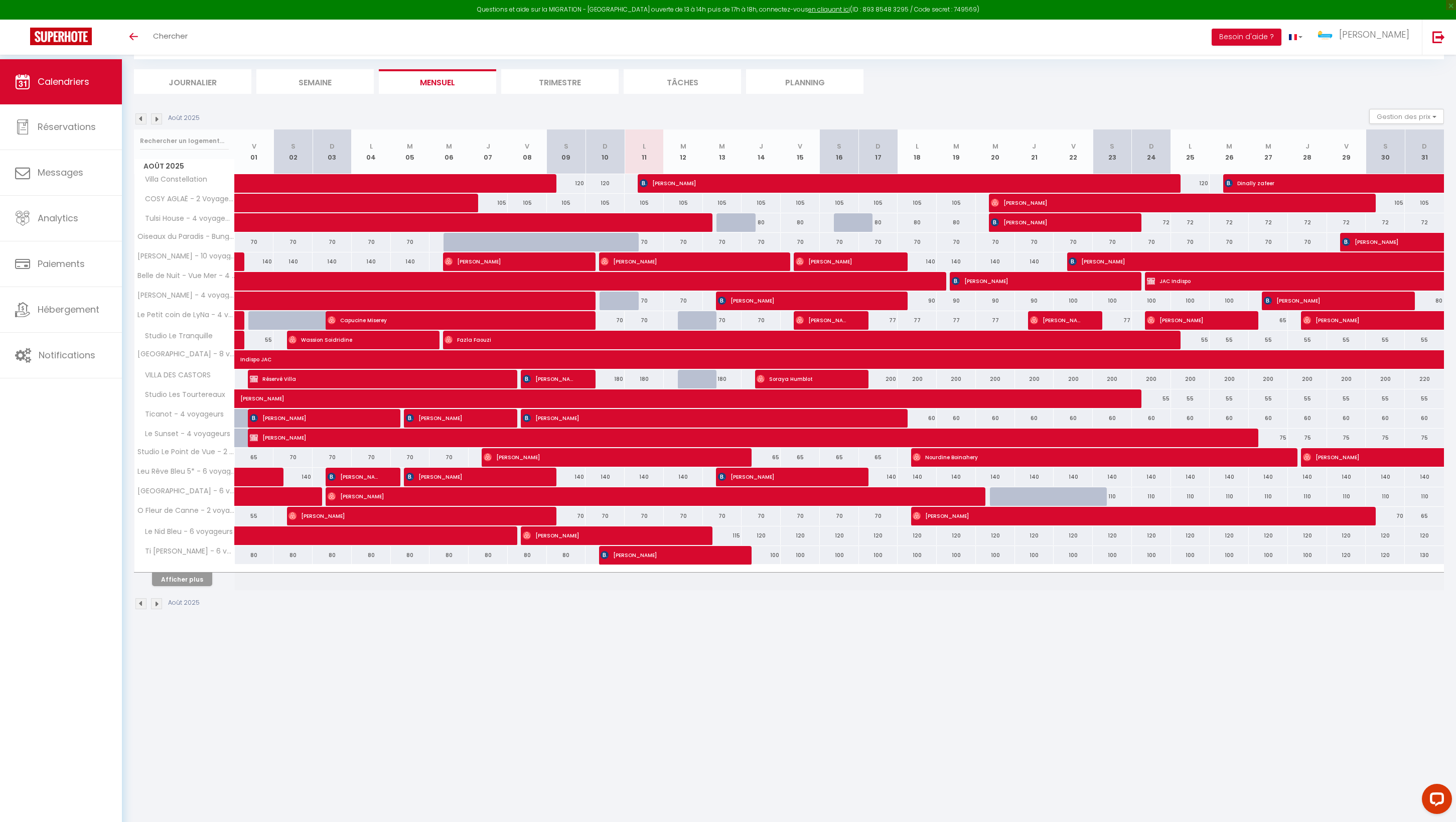
scroll to position [59, 0]
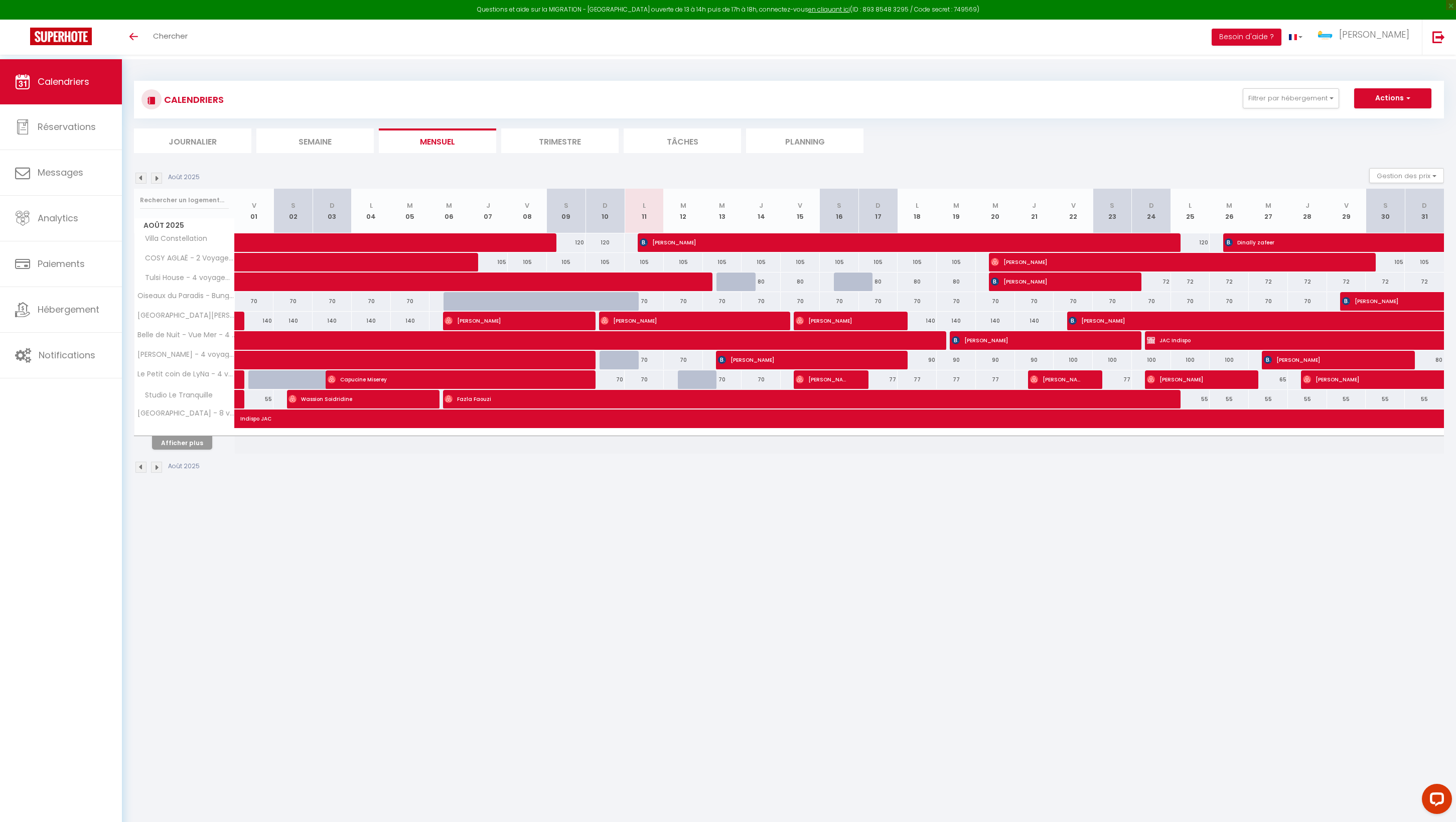
click at [181, 450] on button "Afficher plus" at bounding box center [181, 443] width 60 height 14
click at [192, 450] on button "Afficher plus" at bounding box center [181, 443] width 60 height 14
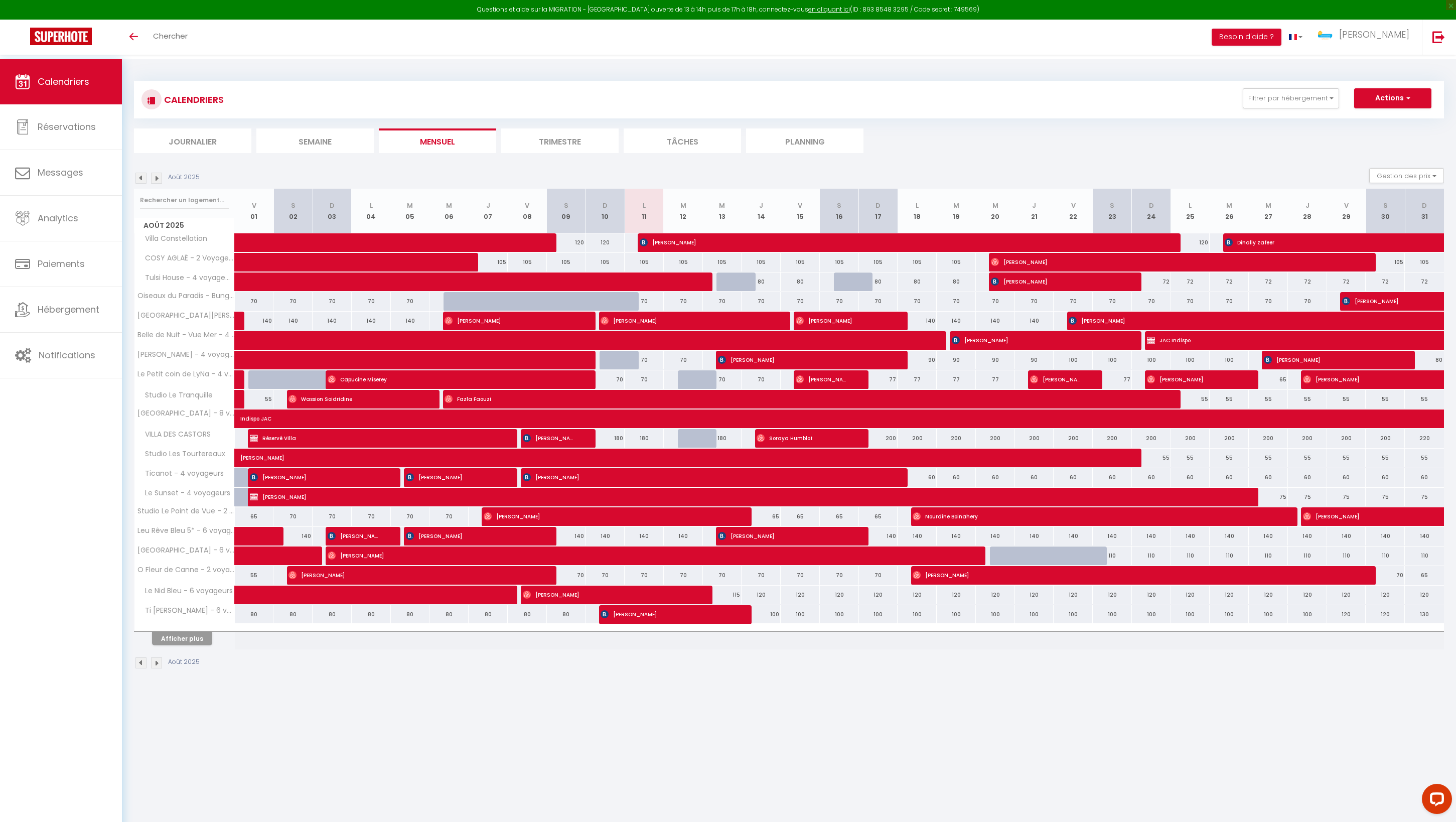
click at [886, 585] on div "70" at bounding box center [878, 575] width 39 height 19
type input "70"
type input "Dim 17 Août 2025"
type input "Lun 18 Août 2025"
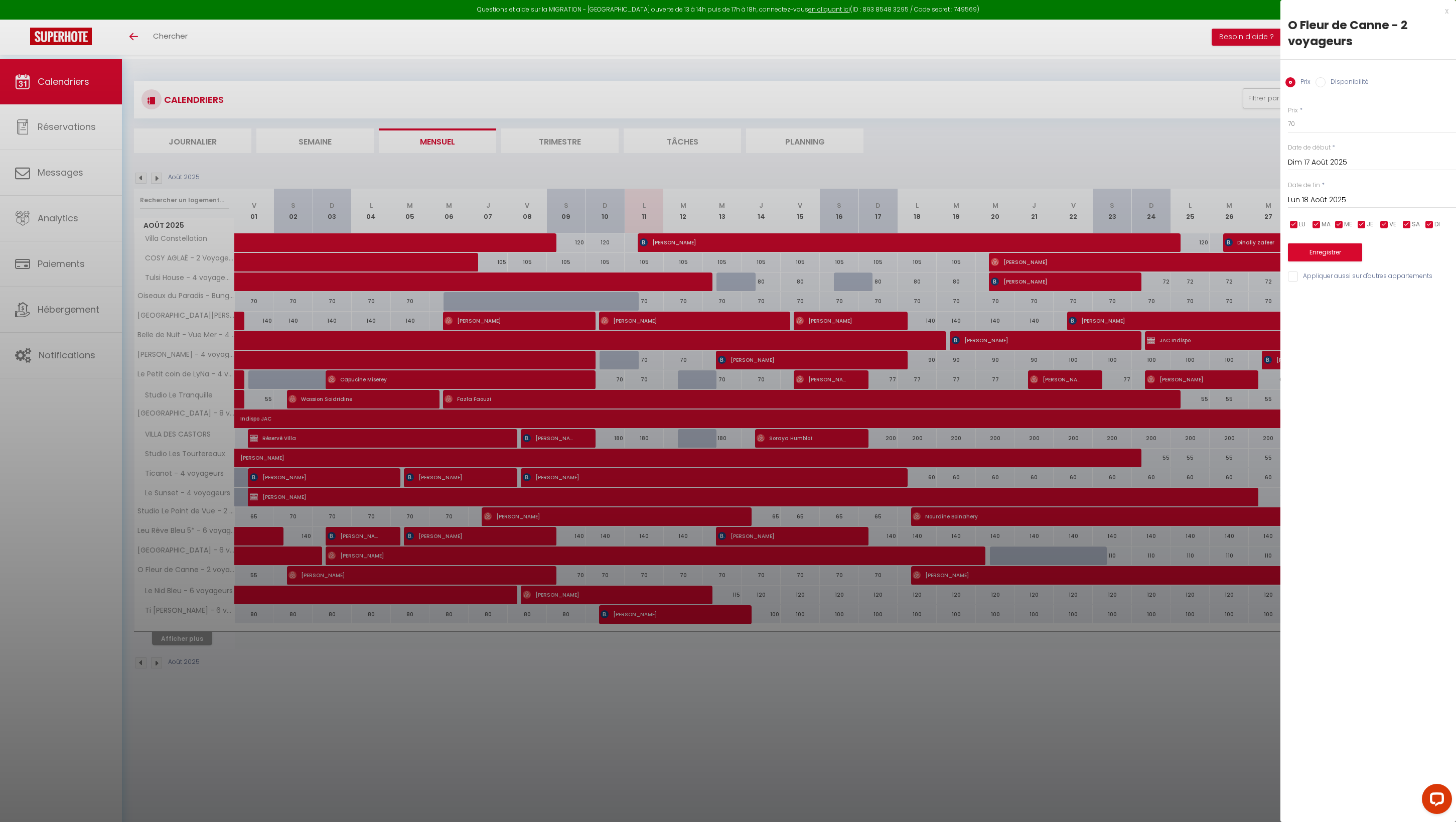
click at [798, 669] on div at bounding box center [728, 411] width 1456 height 822
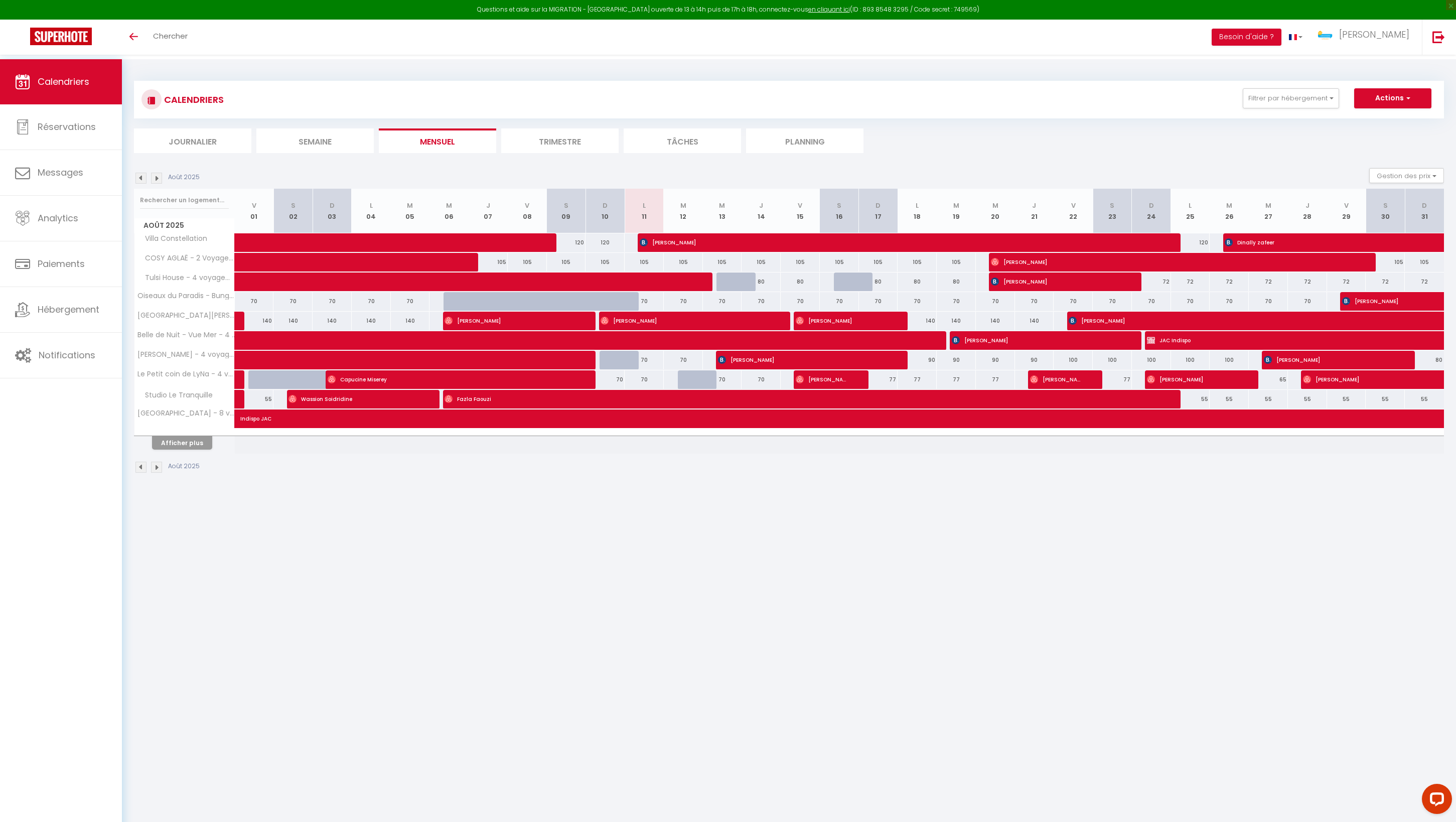
click at [187, 450] on button "Afficher plus" at bounding box center [181, 443] width 60 height 14
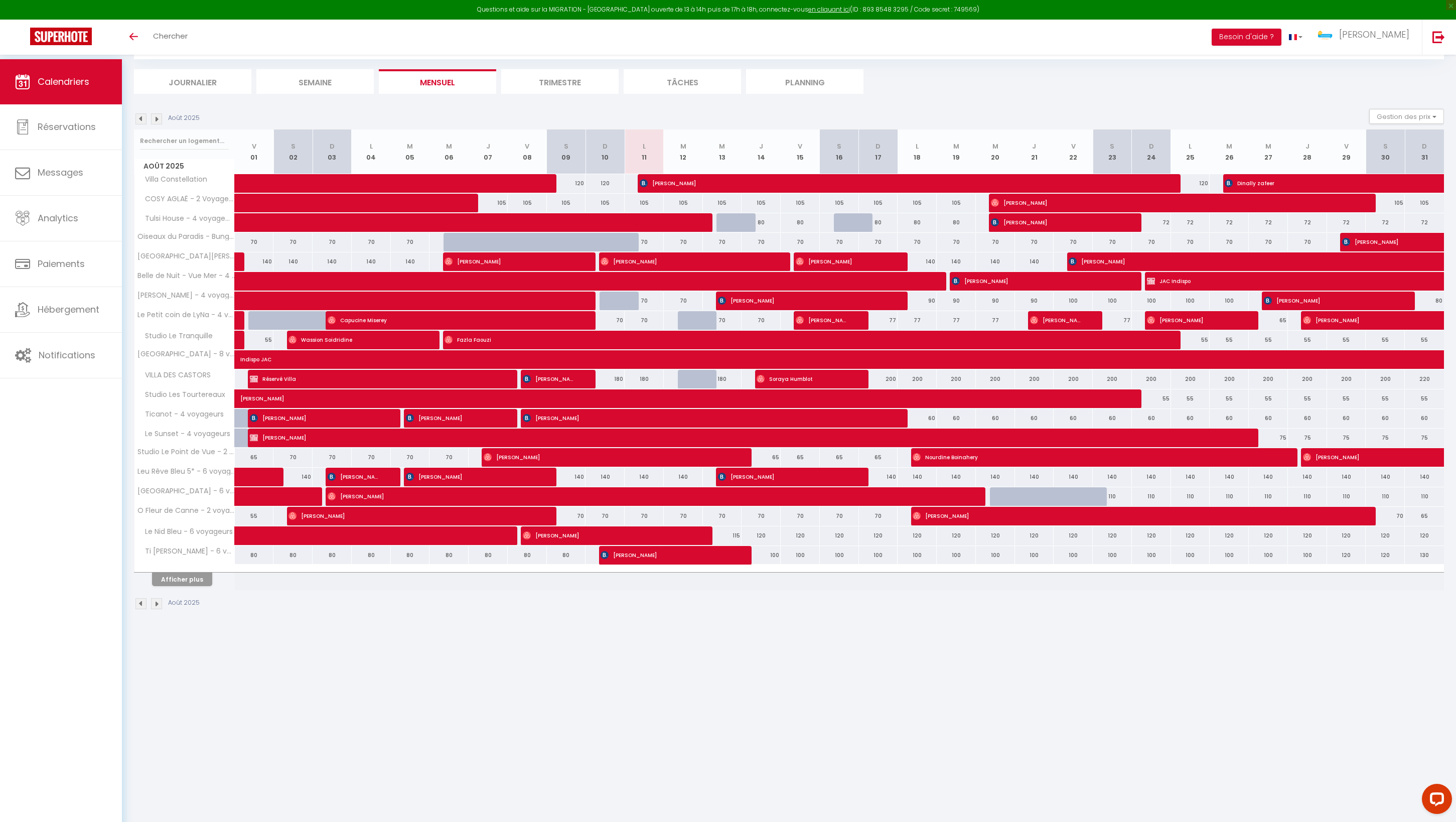
scroll to position [59, 0]
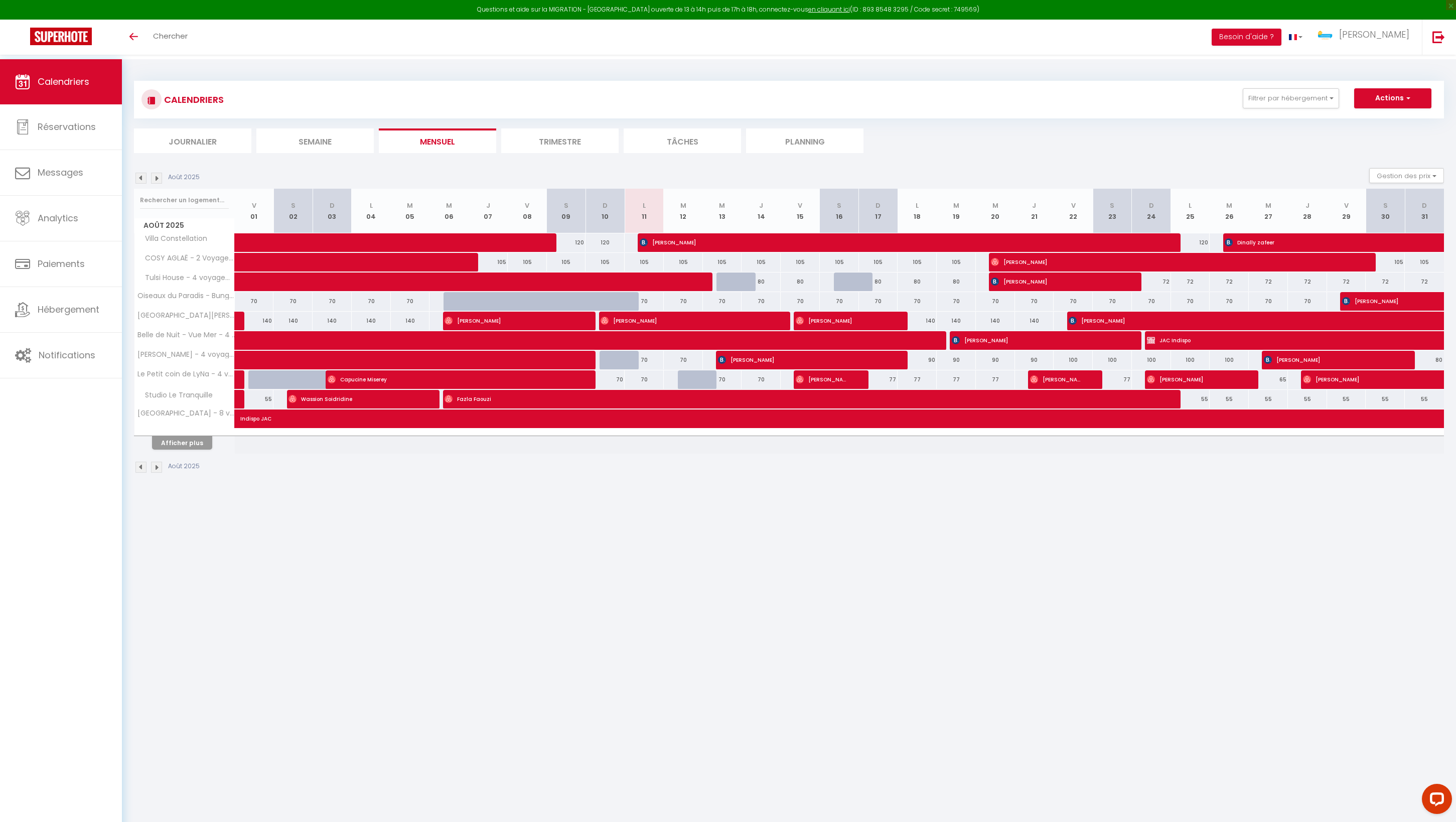
click at [201, 450] on button "Afficher plus" at bounding box center [181, 443] width 60 height 14
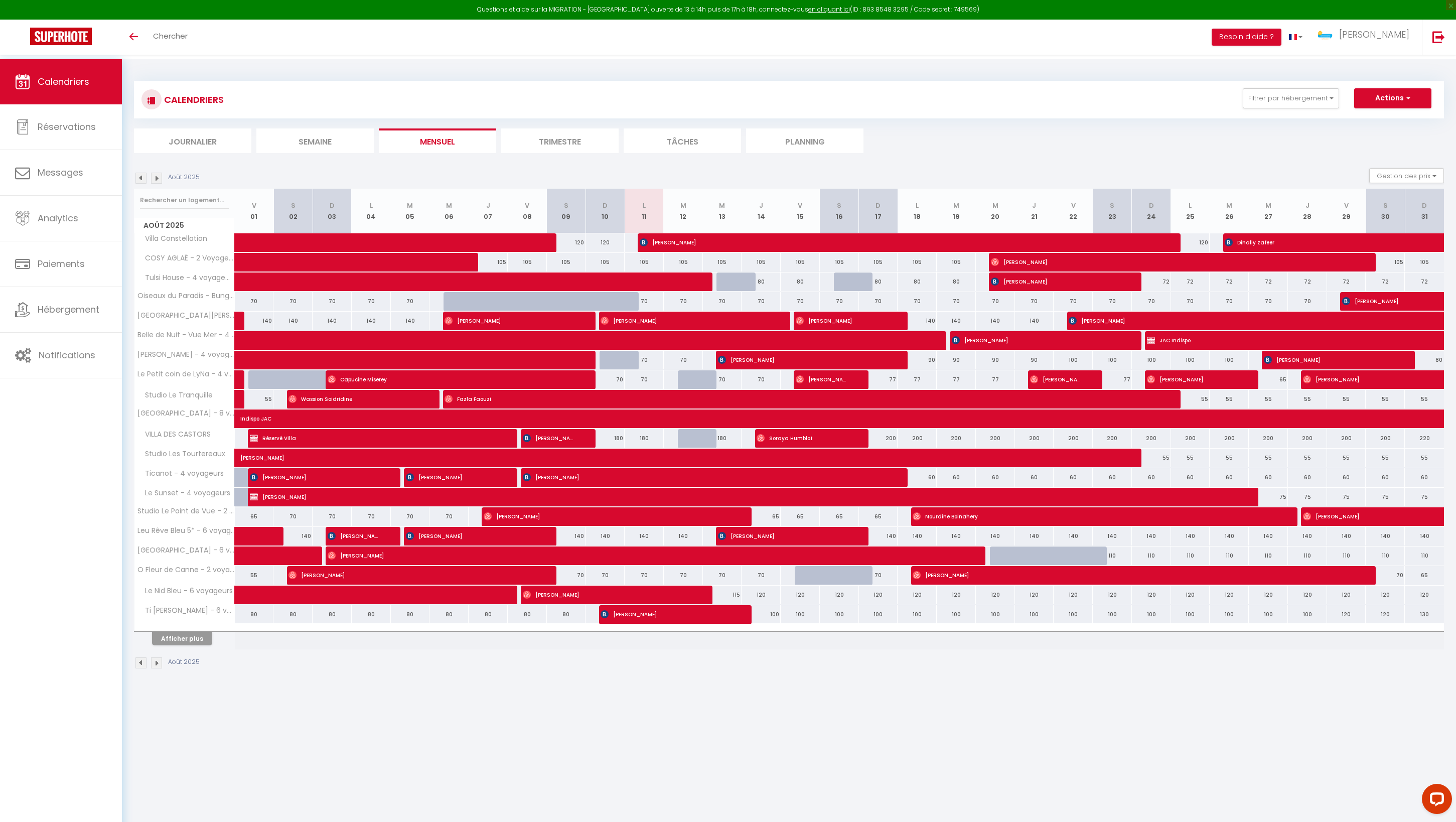
click at [658, 691] on div "CALENDRIERS Filtrer par hébergement BELFORT T5 Appartement duplex hyper centre …" at bounding box center [789, 375] width 1335 height 632
click at [75, 315] on span "Hébergement" at bounding box center [68, 309] width 61 height 12
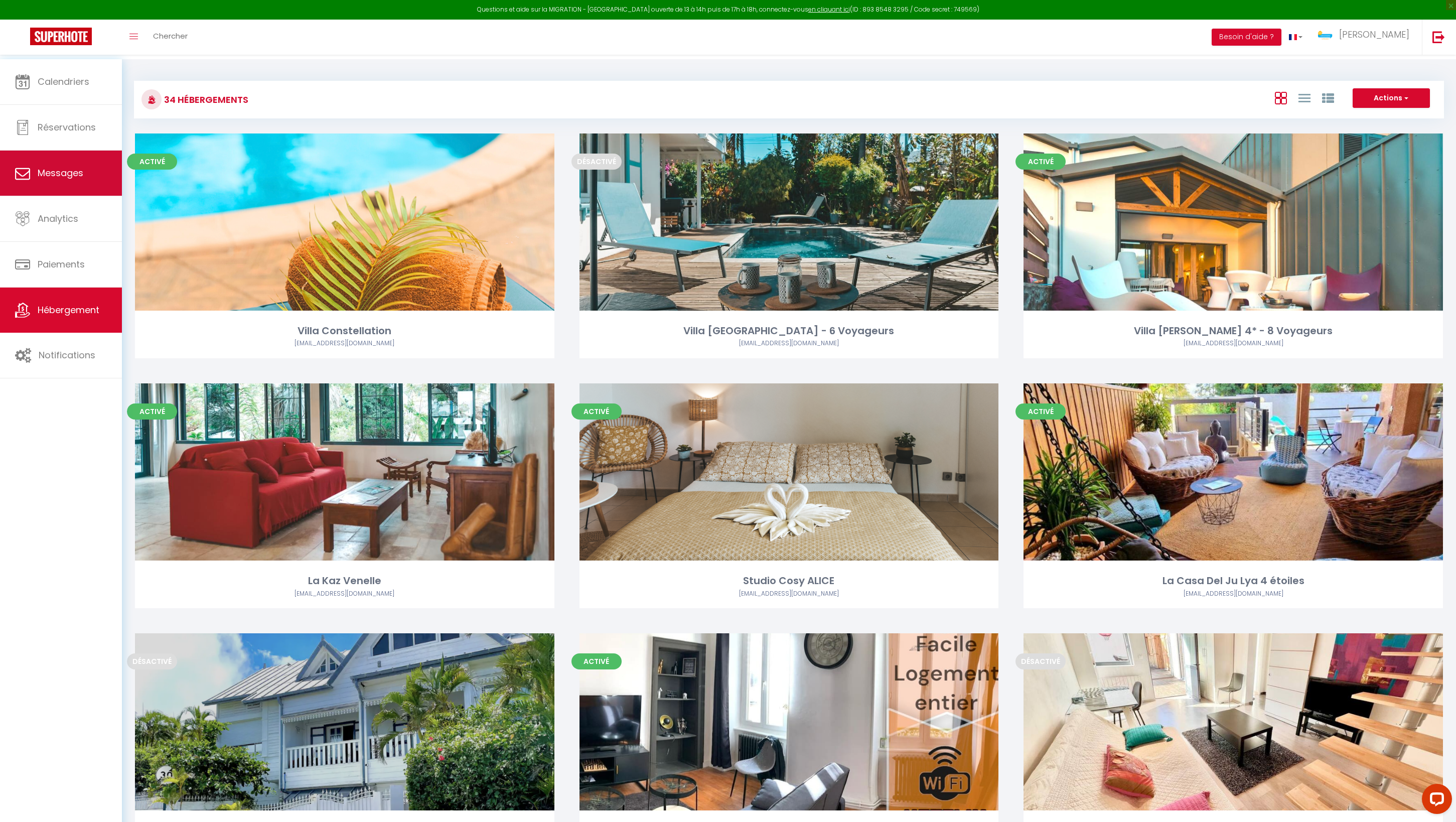
click at [110, 164] on link "Messages" at bounding box center [61, 173] width 122 height 45
select select "message"
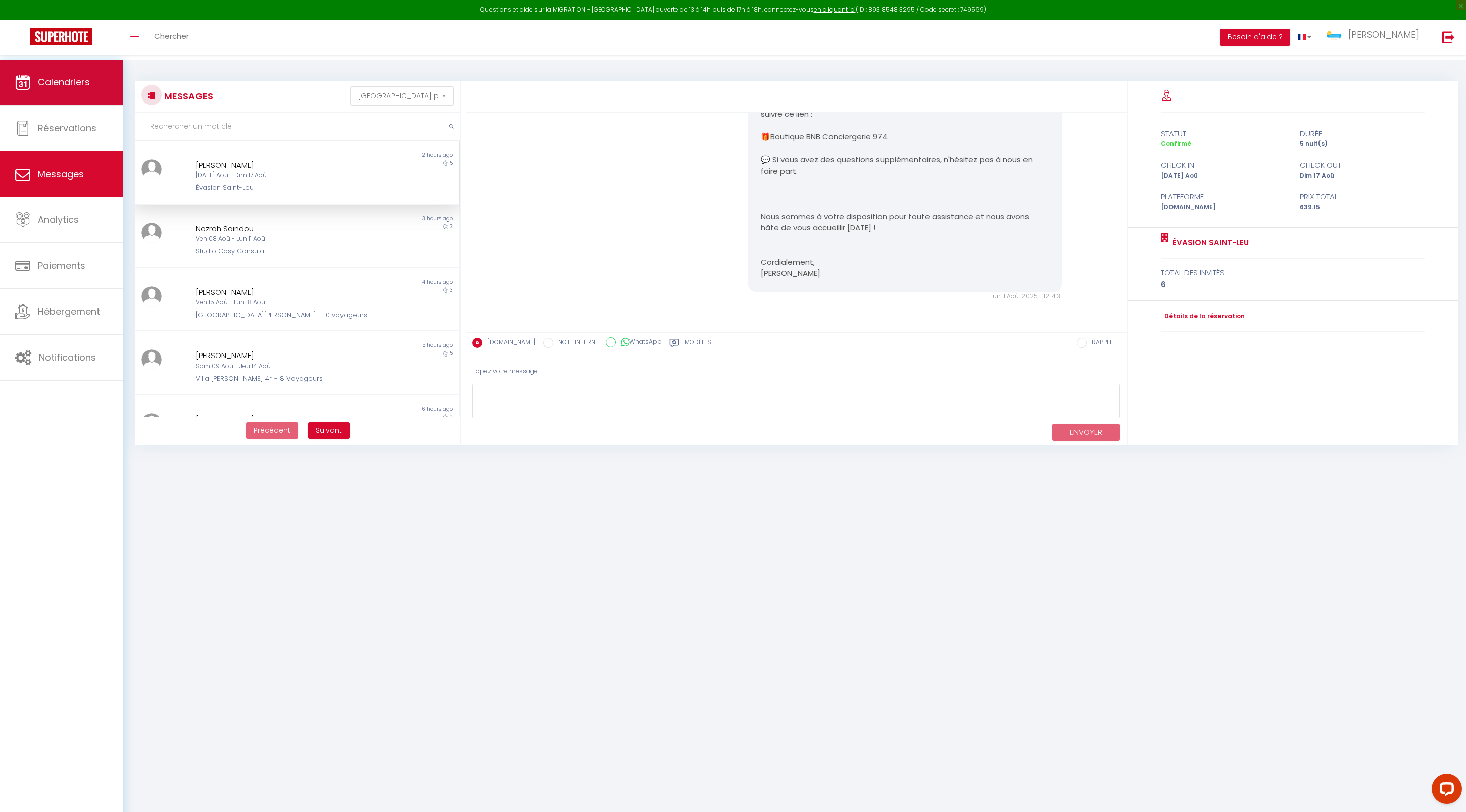
click at [92, 81] on link "Calendriers" at bounding box center [61, 82] width 123 height 45
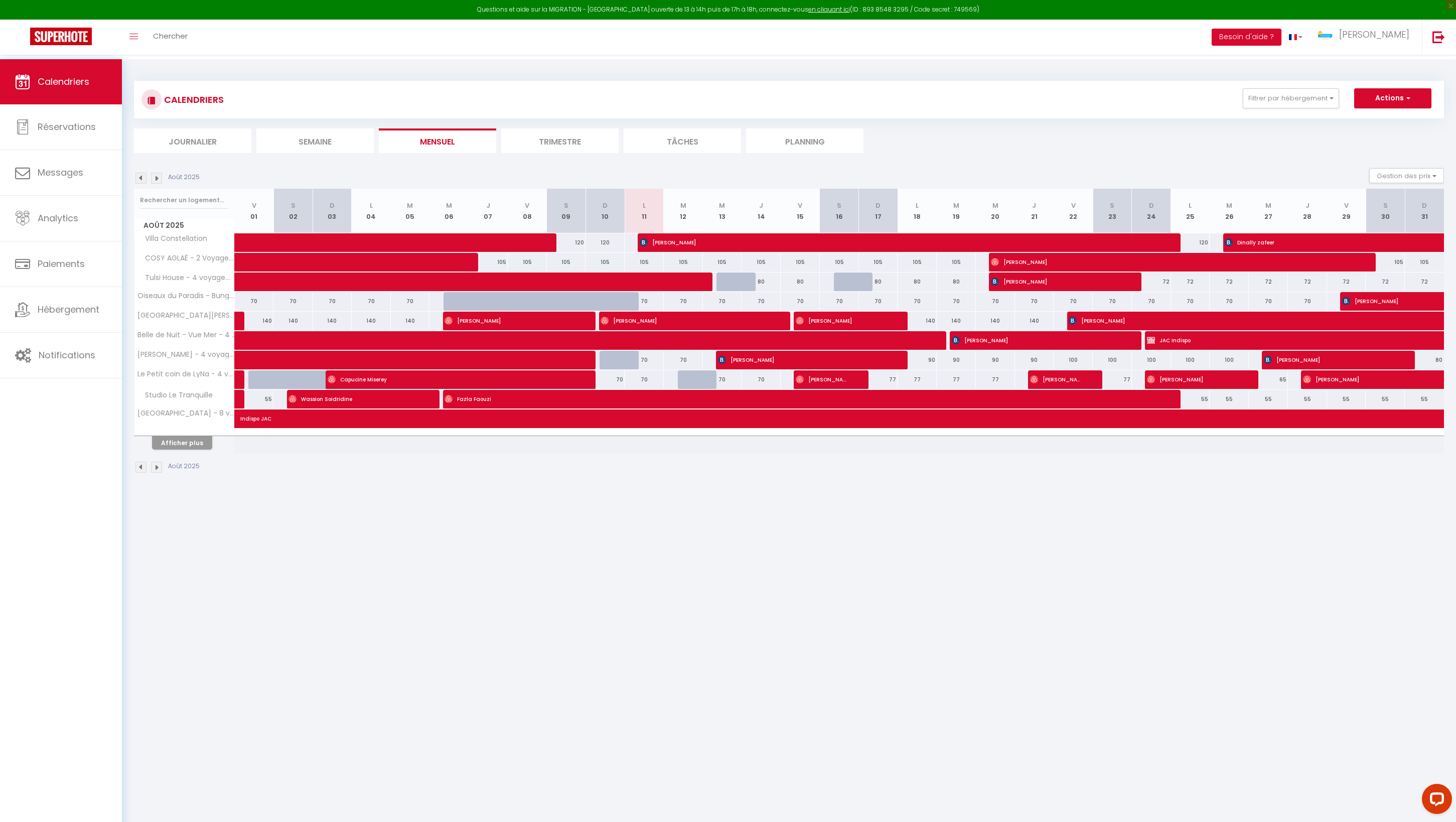
click at [199, 450] on button "Afficher plus" at bounding box center [181, 443] width 60 height 14
click at [201, 450] on button "Afficher plus" at bounding box center [181, 443] width 60 height 14
click at [187, 450] on button "Afficher plus" at bounding box center [181, 443] width 60 height 14
click at [197, 450] on button "Afficher plus" at bounding box center [181, 443] width 60 height 14
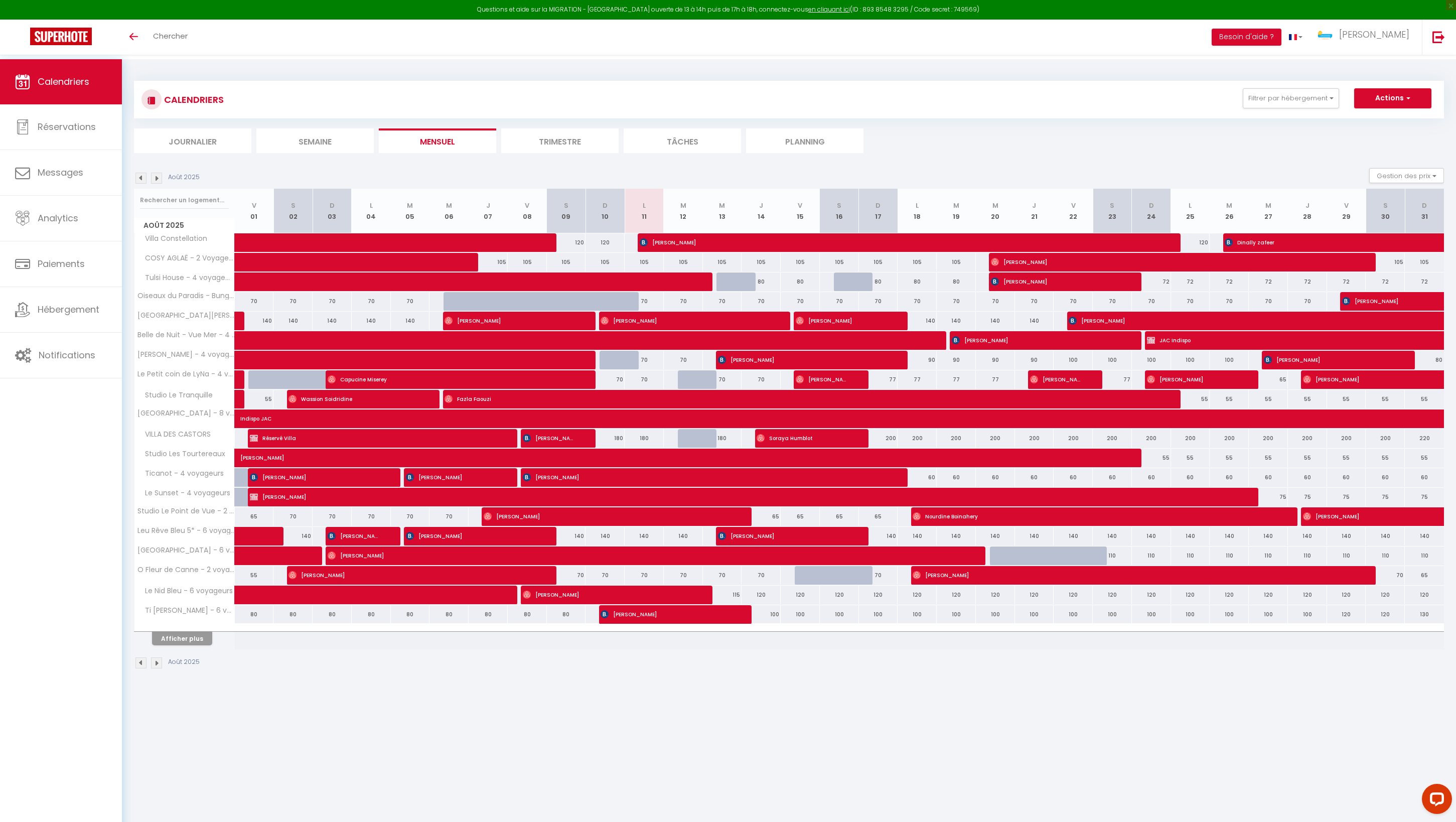
click at [738, 691] on div "CALENDRIERS Filtrer par hébergement BELFORT T5 Appartement duplex hyper centre …" at bounding box center [789, 375] width 1335 height 632
